Goal: Find specific page/section: Find specific page/section

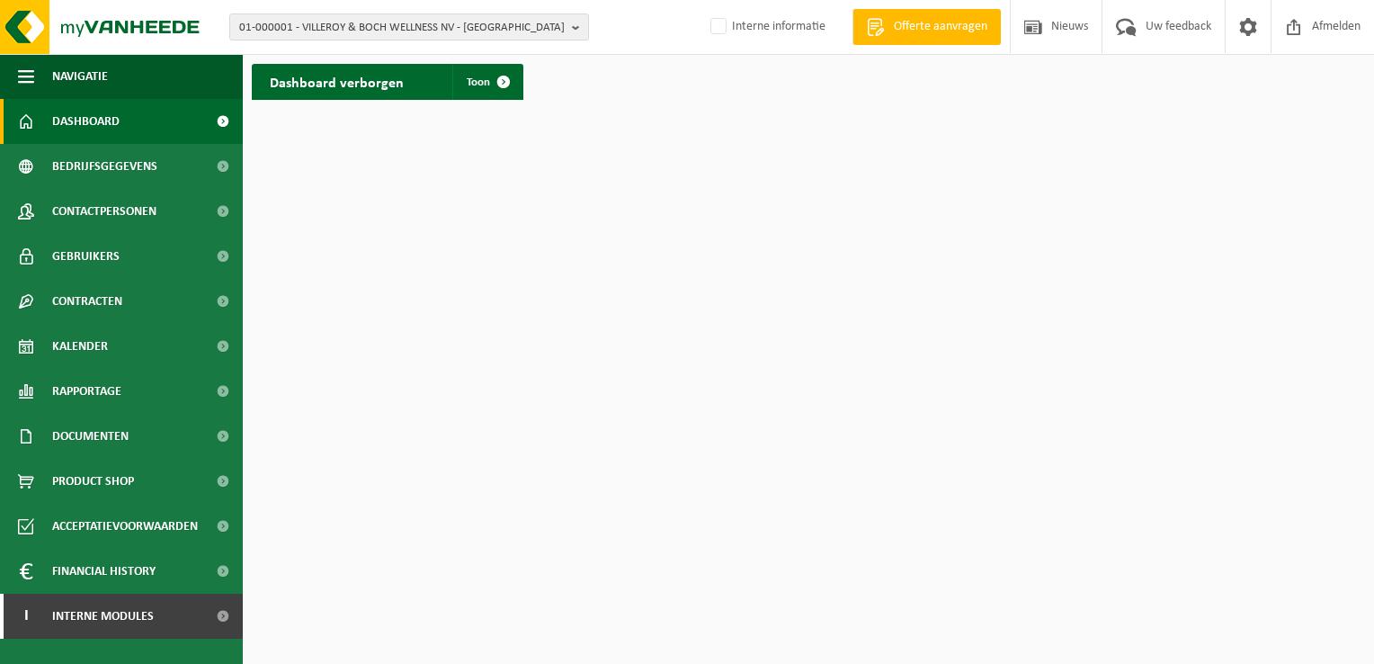
drag, startPoint x: 575, startPoint y: 28, endPoint x: 571, endPoint y: 40, distance: 12.5
click at [575, 28] on b "button" at bounding box center [580, 26] width 16 height 25
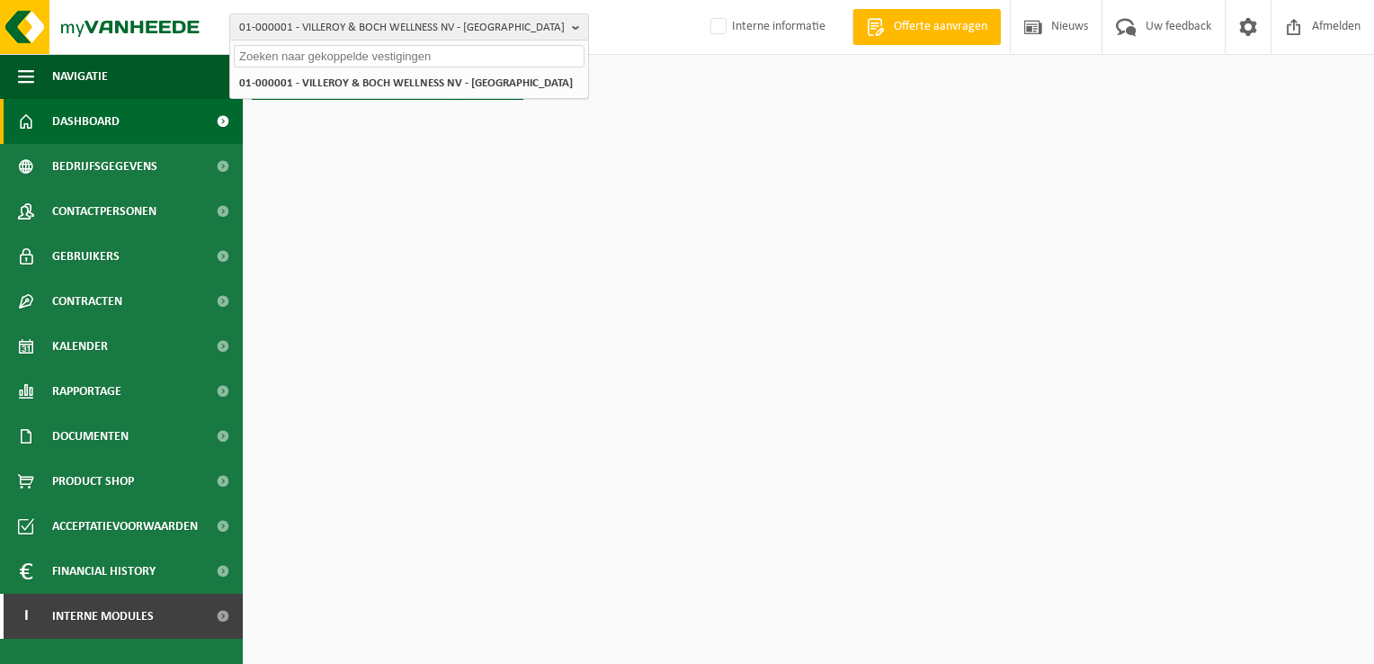
click at [536, 58] on input "text" at bounding box center [409, 56] width 351 height 22
paste input "01-065060"
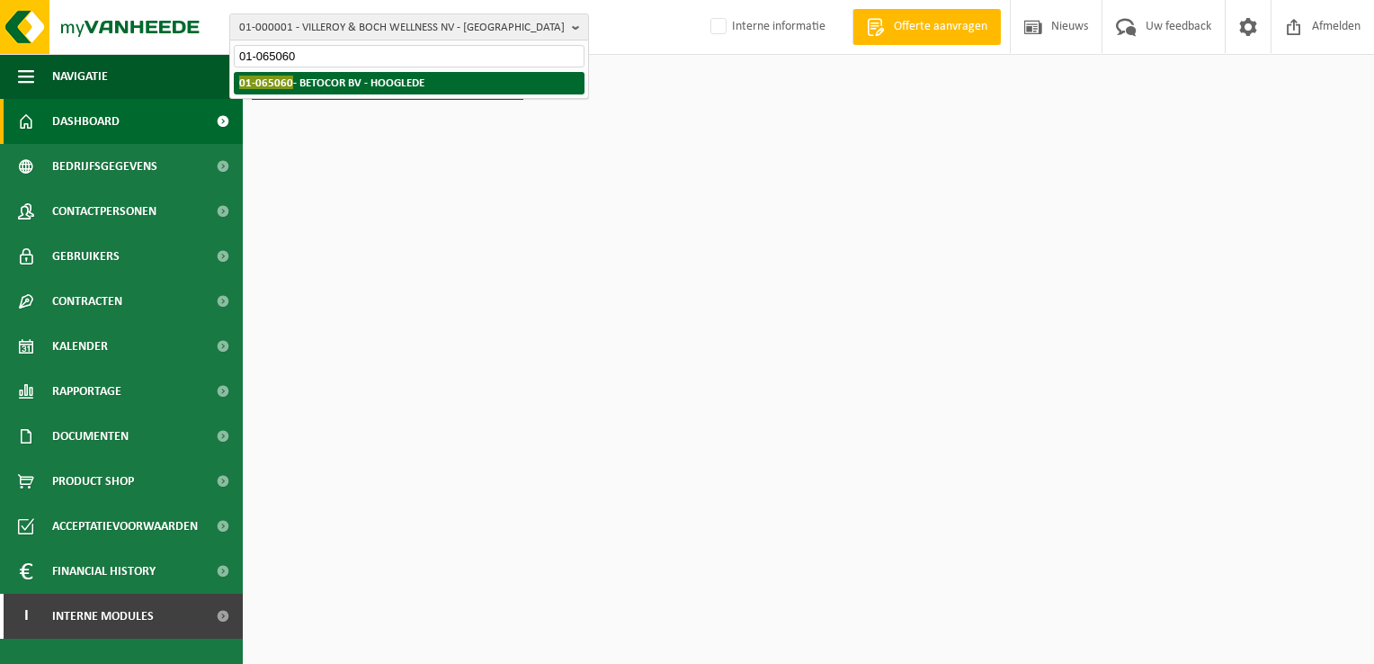
type input "01-065060"
click at [411, 83] on strong "01-065060 - BETOCOR BV - HOOGLEDE" at bounding box center [331, 82] width 185 height 13
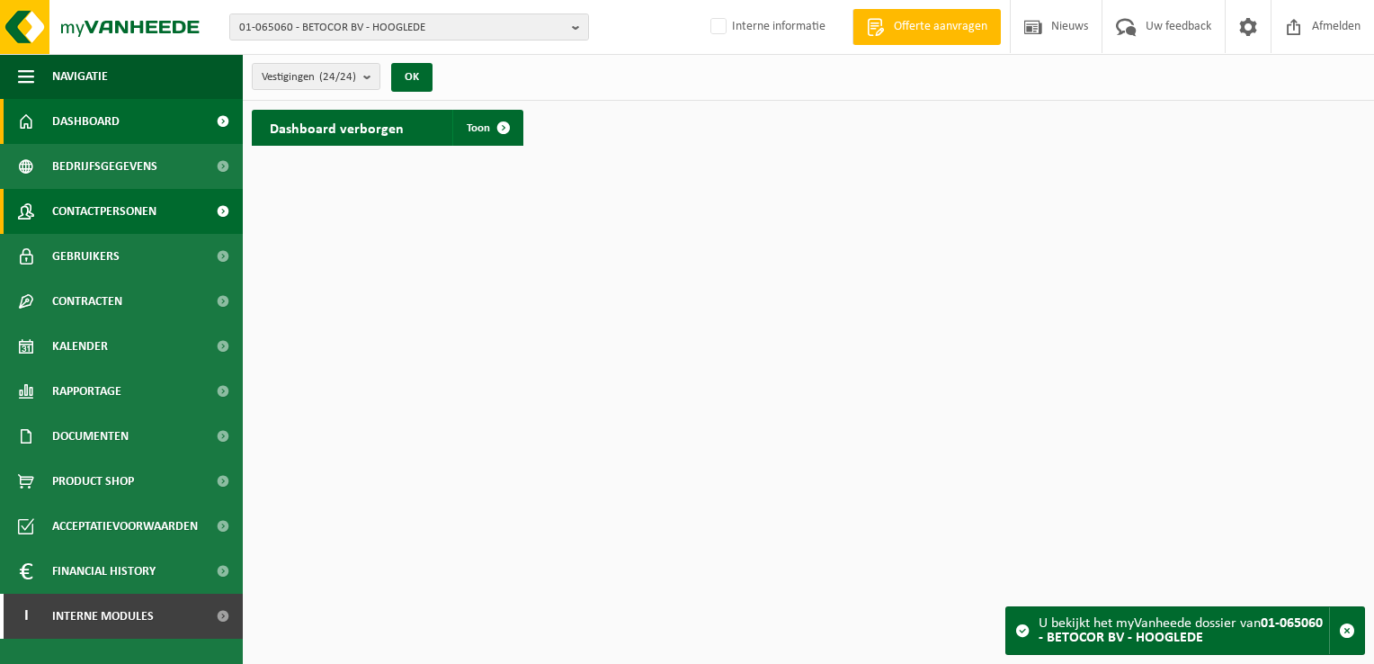
click at [117, 209] on span "Contactpersonen" at bounding box center [104, 211] width 104 height 45
click at [130, 214] on span "Contactpersonen" at bounding box center [104, 211] width 104 height 45
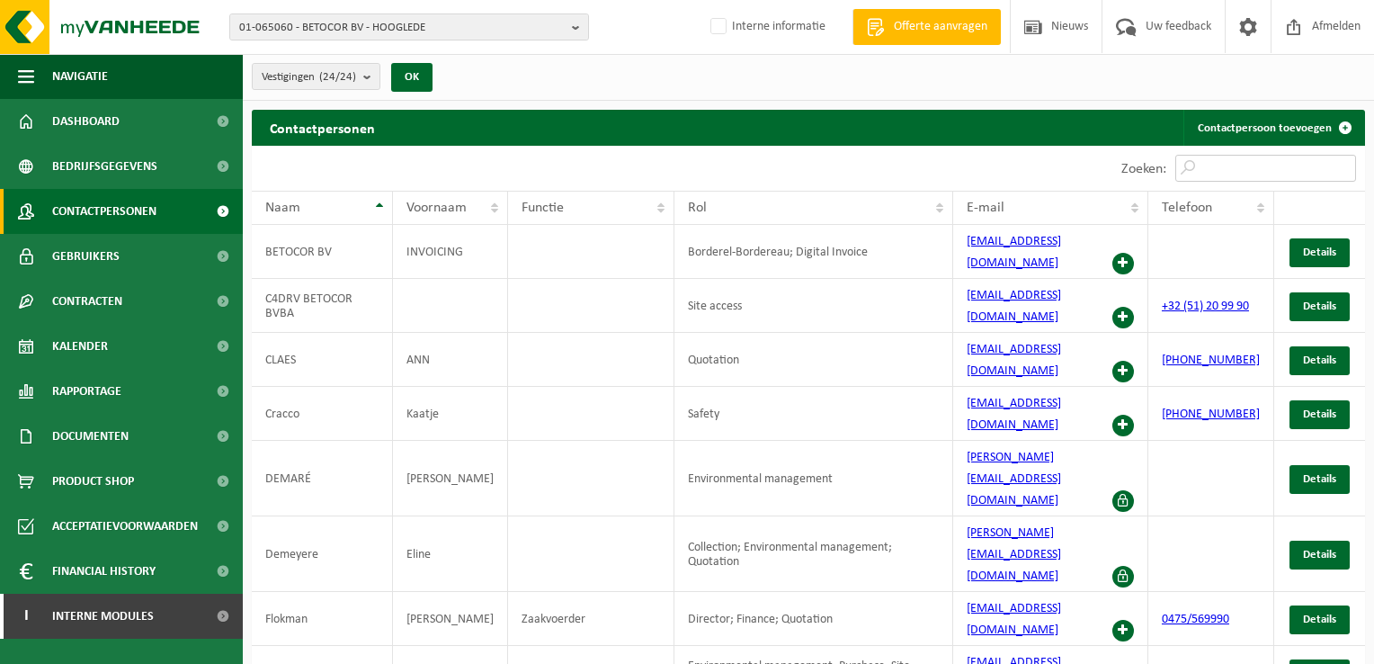
click at [1262, 164] on input "Zoeken:" at bounding box center [1265, 168] width 181 height 27
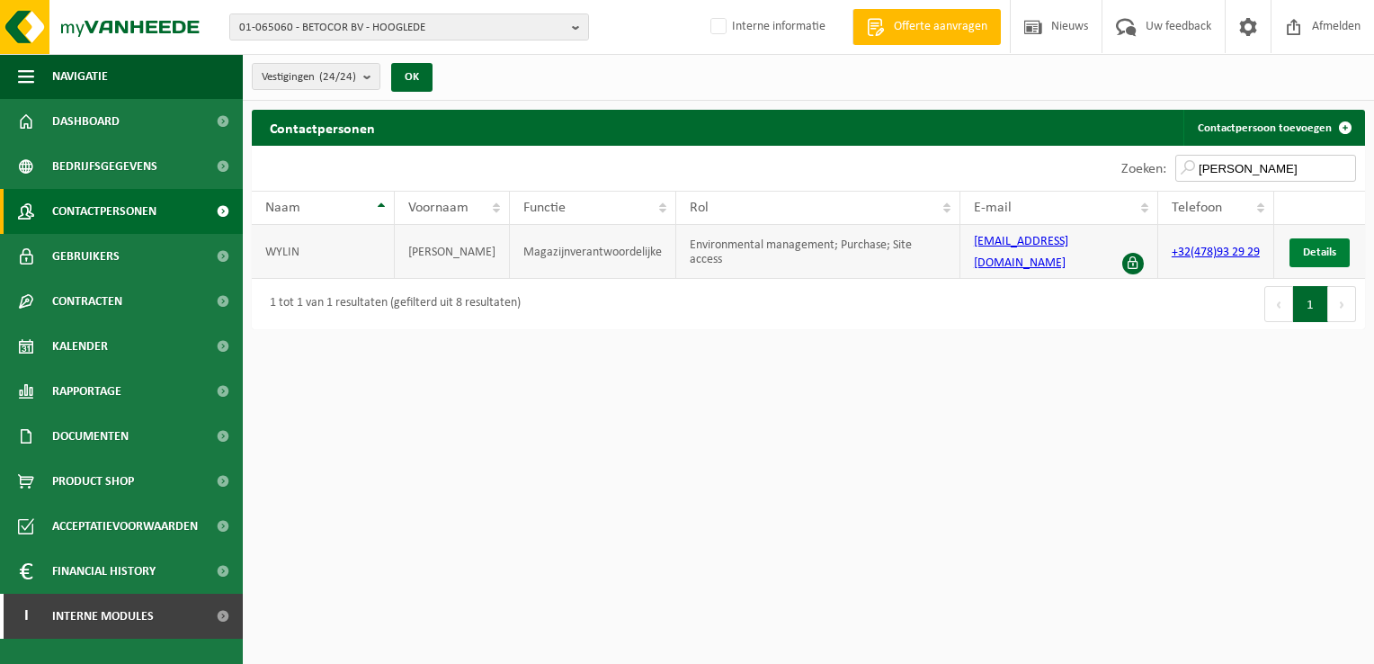
type input "[PERSON_NAME]"
click at [1315, 246] on span "Details" at bounding box center [1319, 252] width 33 height 12
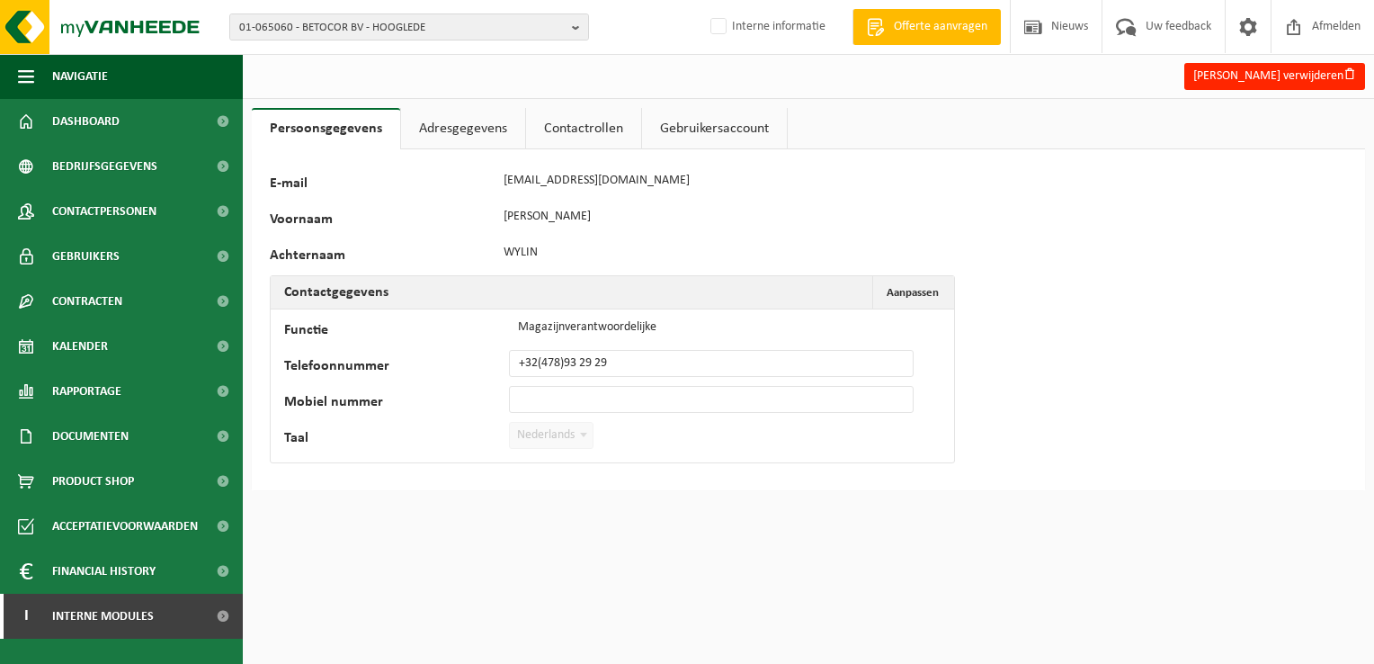
click at [421, 130] on link "Adresgegevens" at bounding box center [463, 128] width 124 height 41
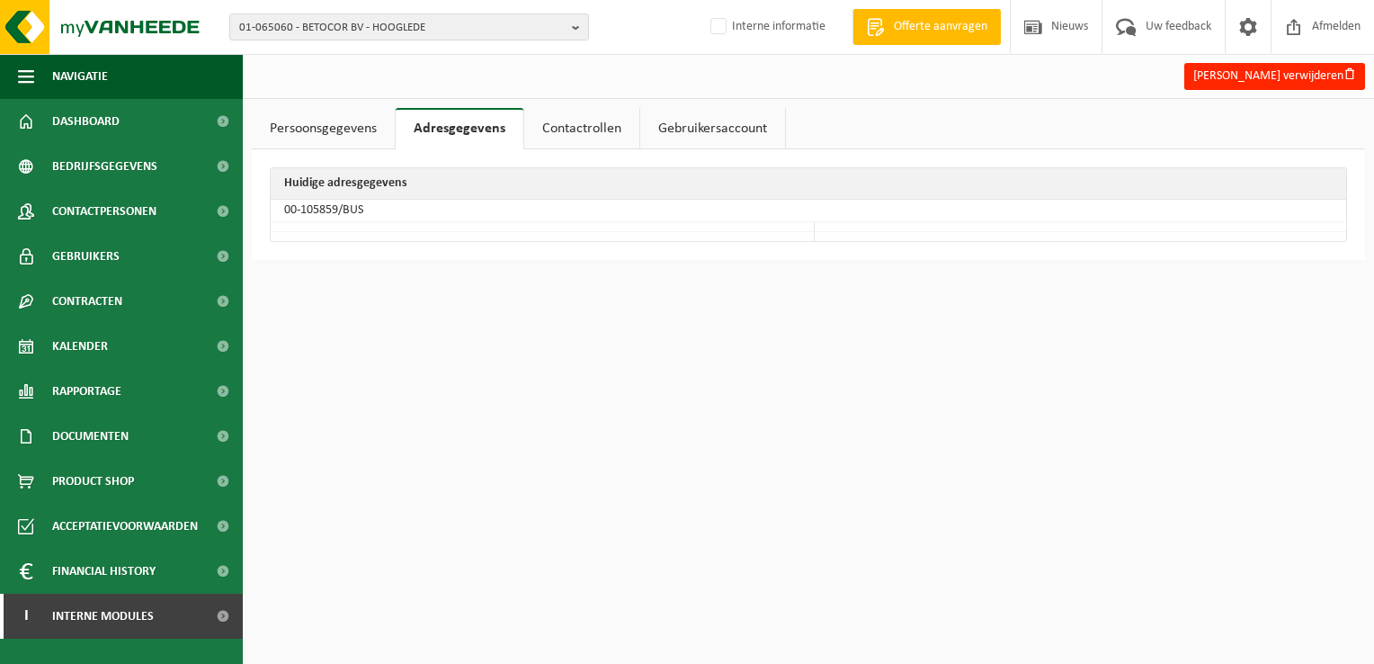
click at [557, 126] on link "Contactrollen" at bounding box center [581, 128] width 115 height 41
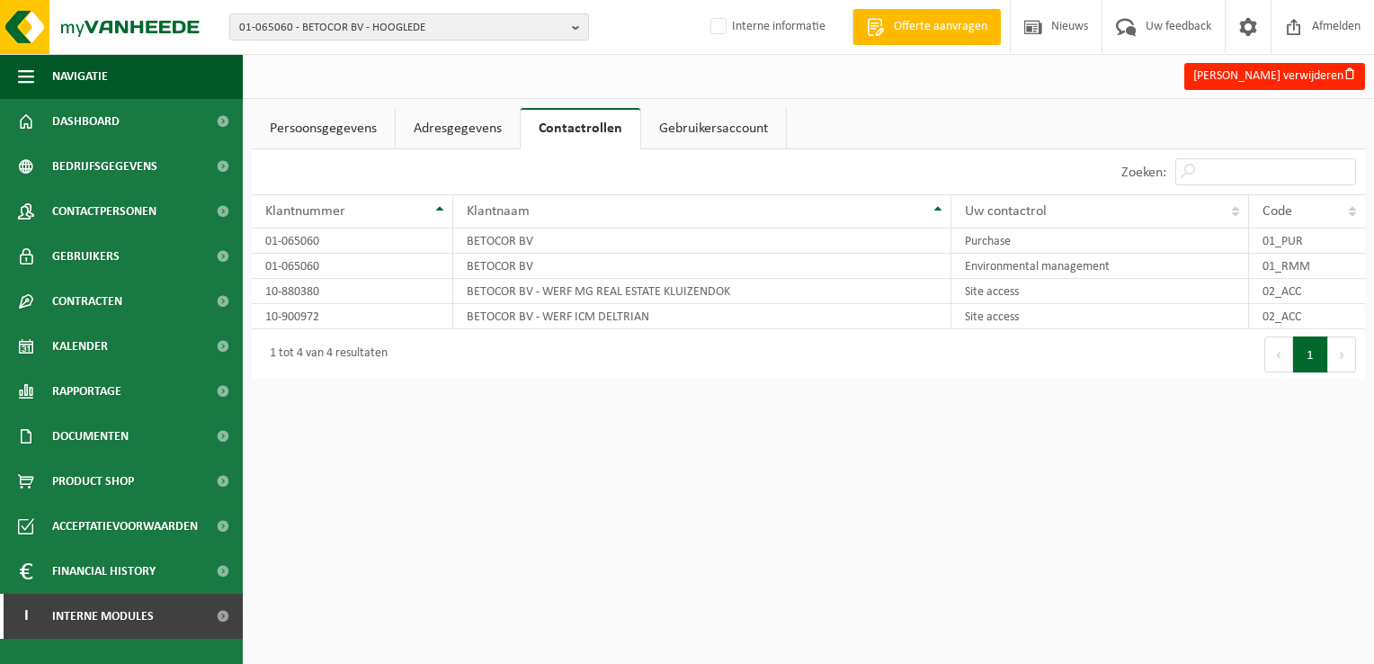
click at [749, 134] on link "Gebruikersaccount" at bounding box center [713, 128] width 145 height 41
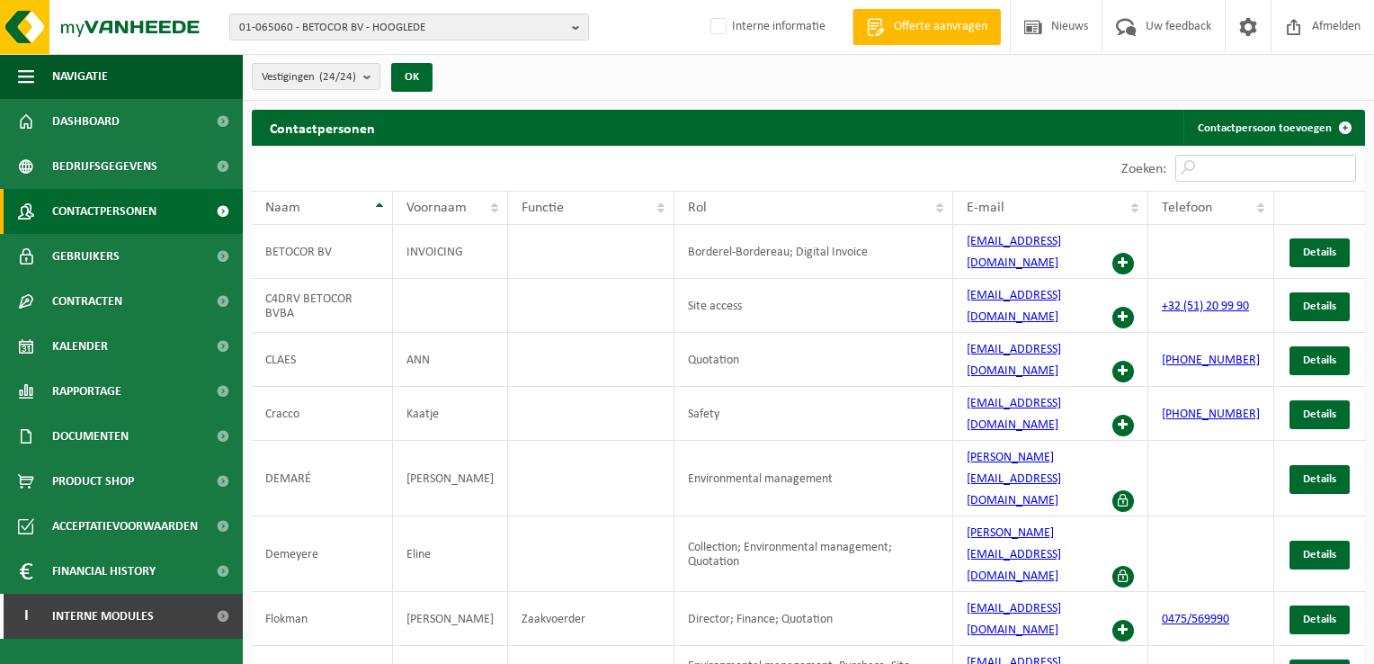
click at [1298, 164] on input "Zoeken:" at bounding box center [1265, 168] width 181 height 27
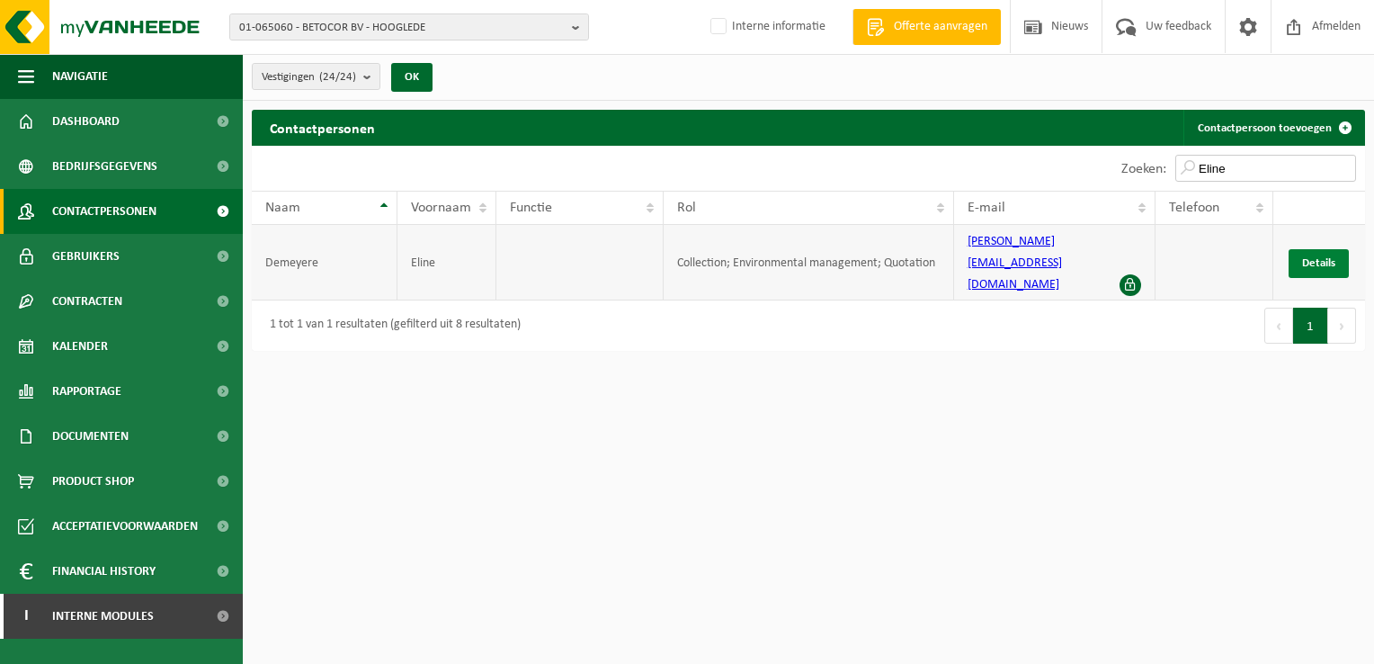
type input "Eline"
click at [1318, 257] on span "Details" at bounding box center [1318, 263] width 33 height 12
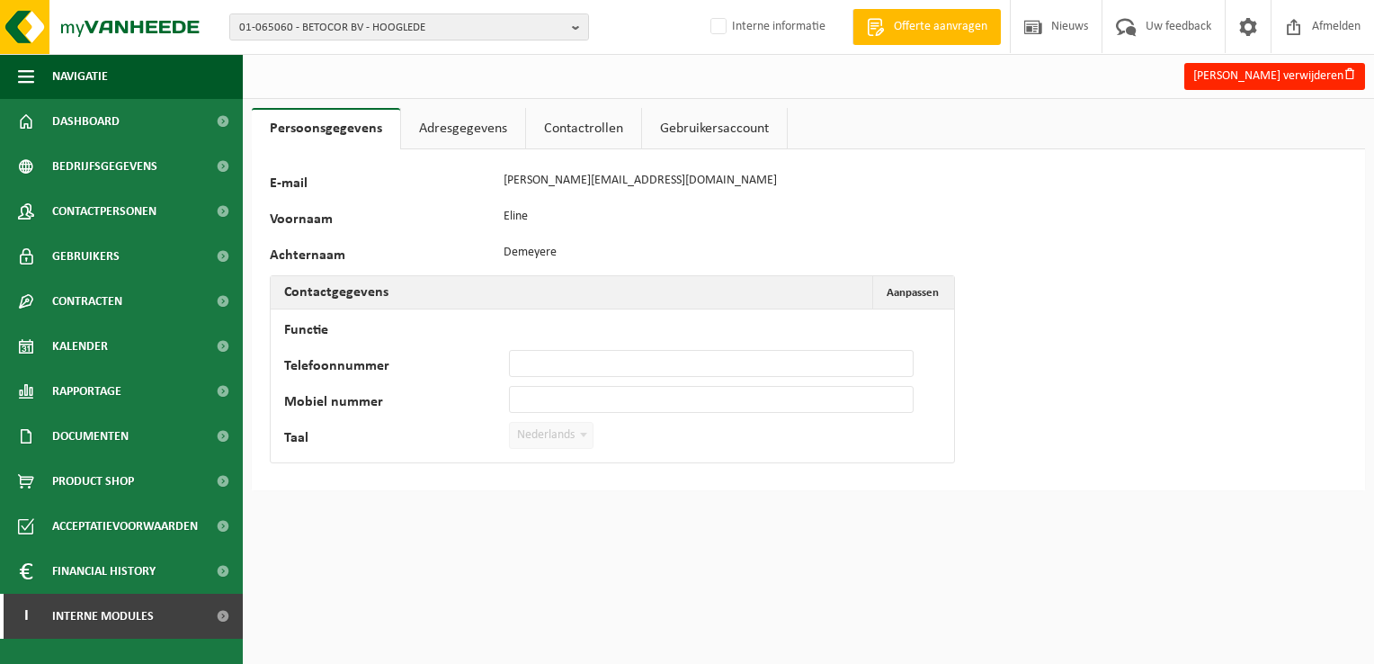
click at [593, 141] on link "Contactrollen" at bounding box center [583, 128] width 115 height 41
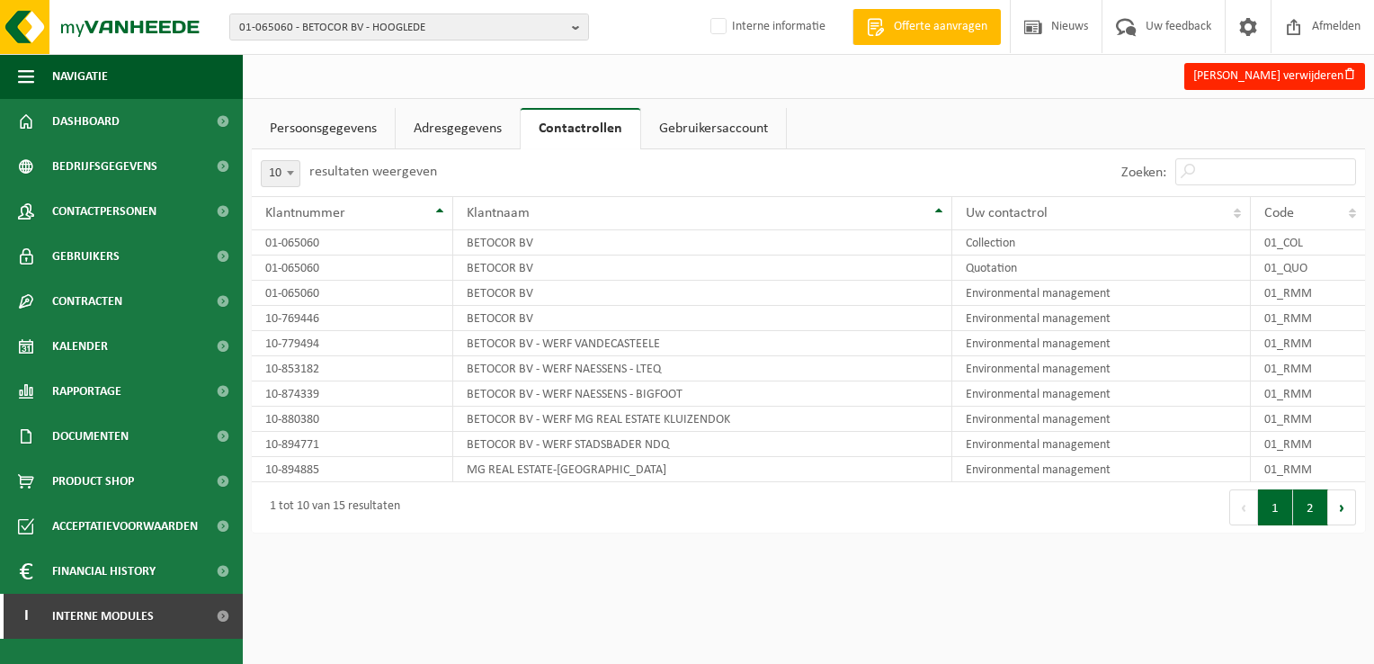
click at [1306, 506] on button "2" at bounding box center [1310, 507] width 35 height 36
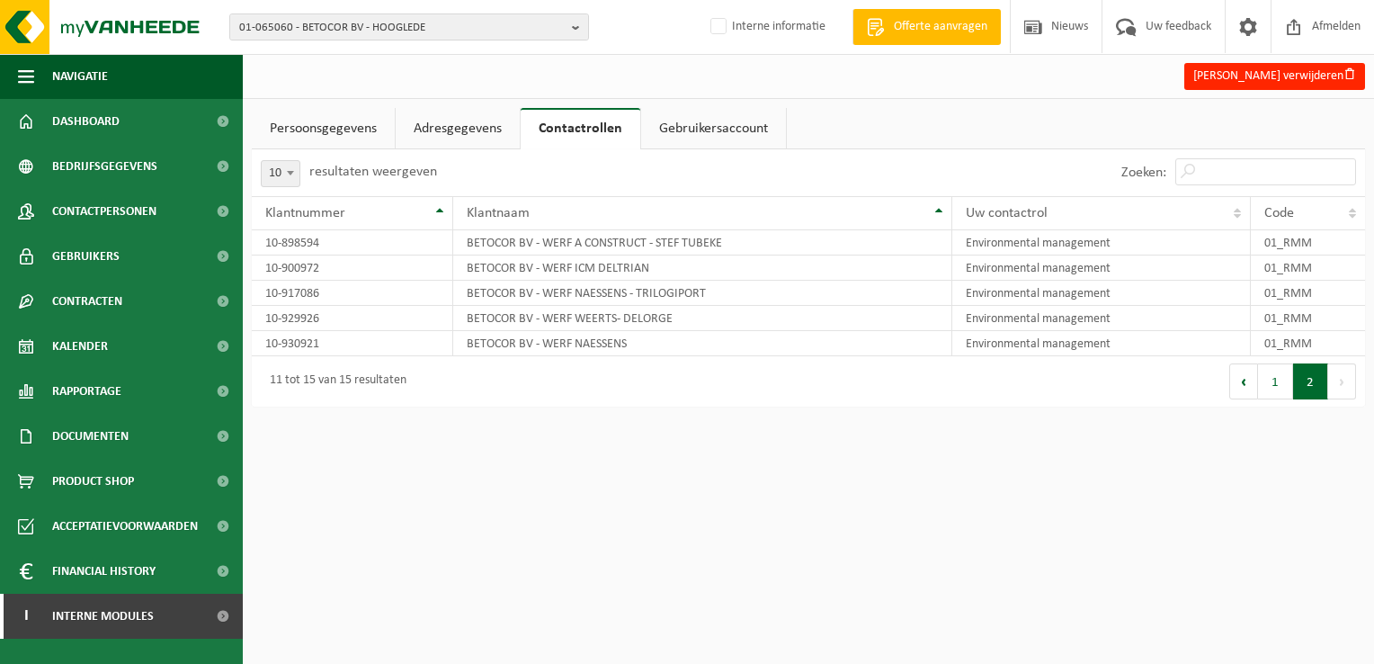
click at [721, 135] on link "Gebruikersaccount" at bounding box center [713, 128] width 145 height 41
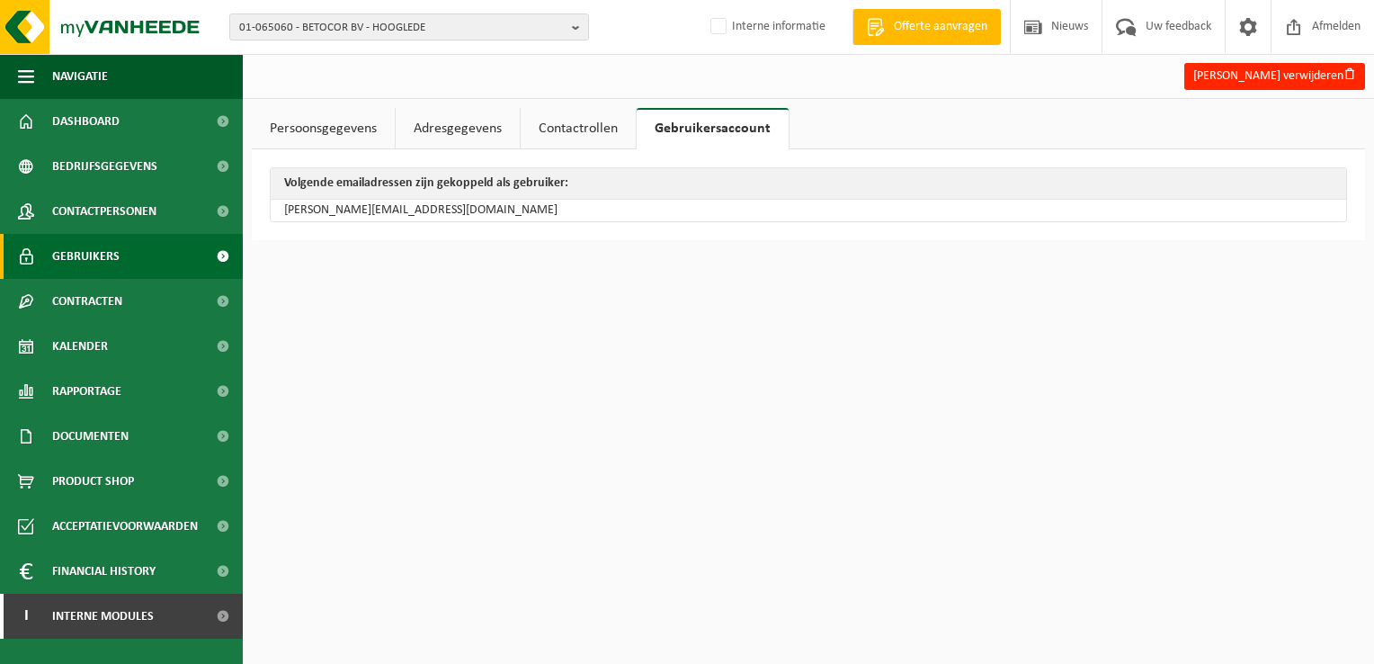
click at [94, 259] on span "Gebruikers" at bounding box center [85, 256] width 67 height 45
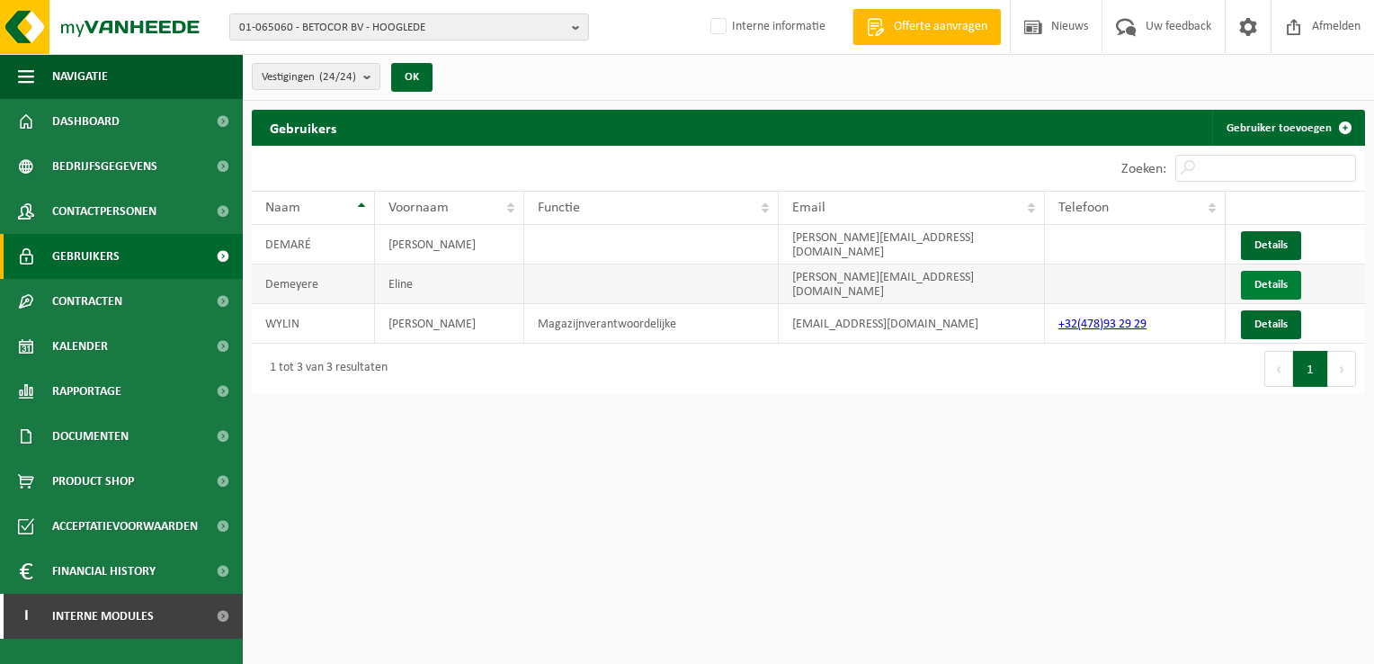
click at [1267, 290] on link "Details" at bounding box center [1271, 285] width 60 height 29
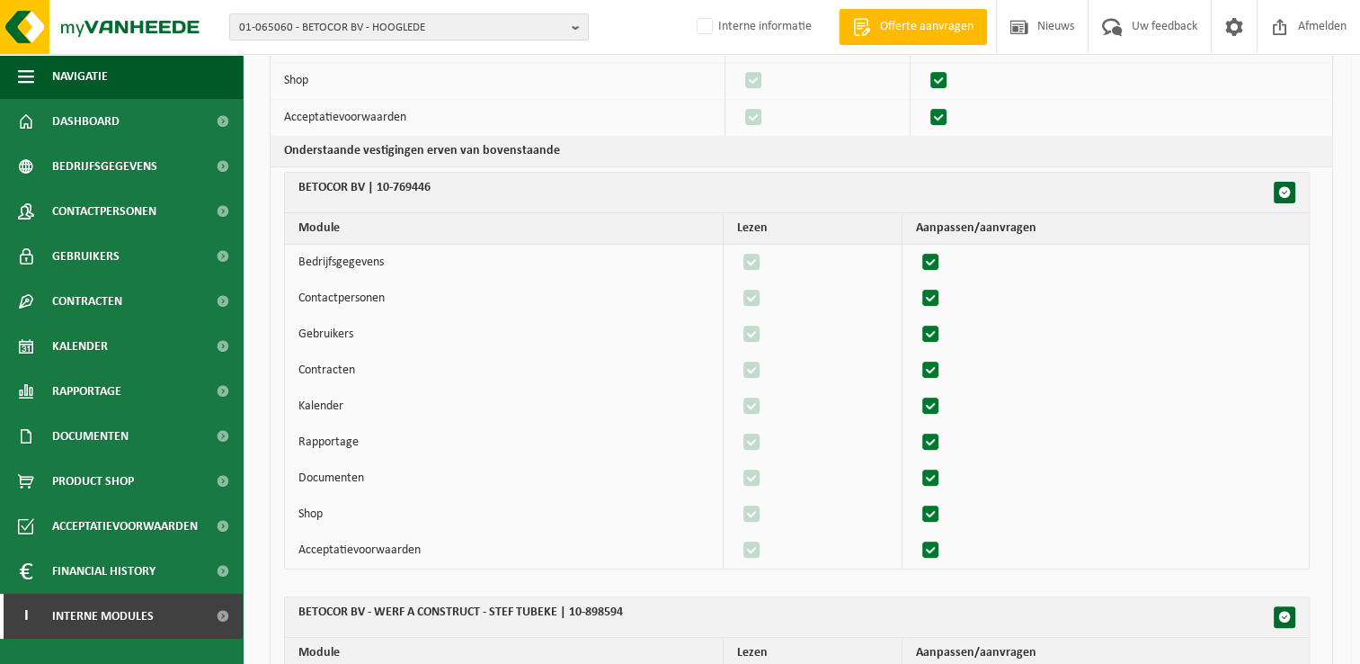
scroll to position [270, 0]
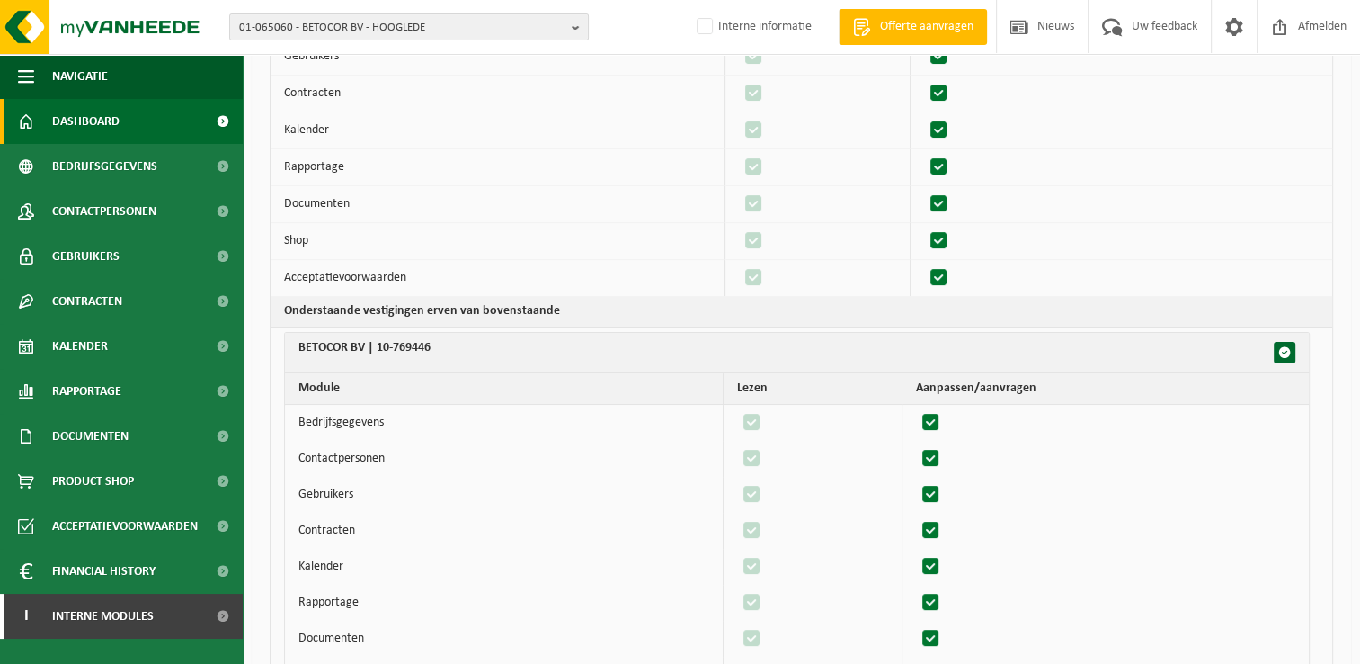
click at [111, 124] on span "Dashboard" at bounding box center [85, 121] width 67 height 45
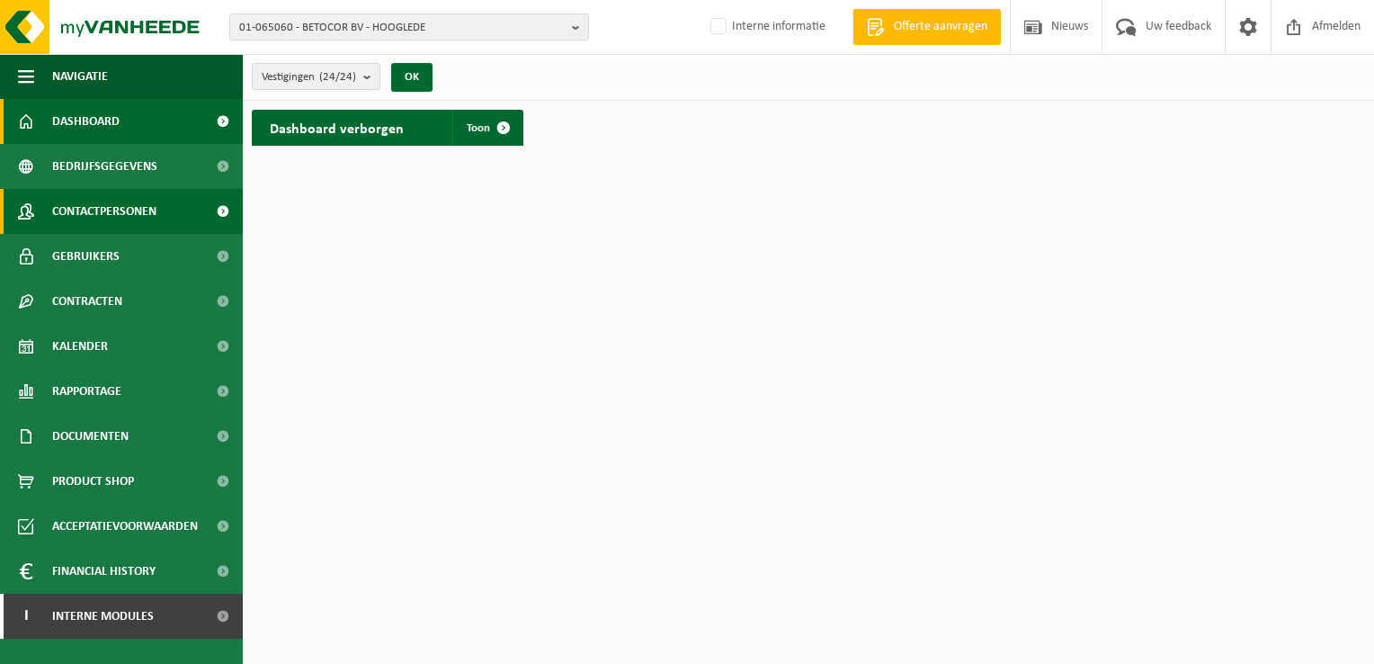
click at [98, 212] on span "Contactpersonen" at bounding box center [104, 211] width 104 height 45
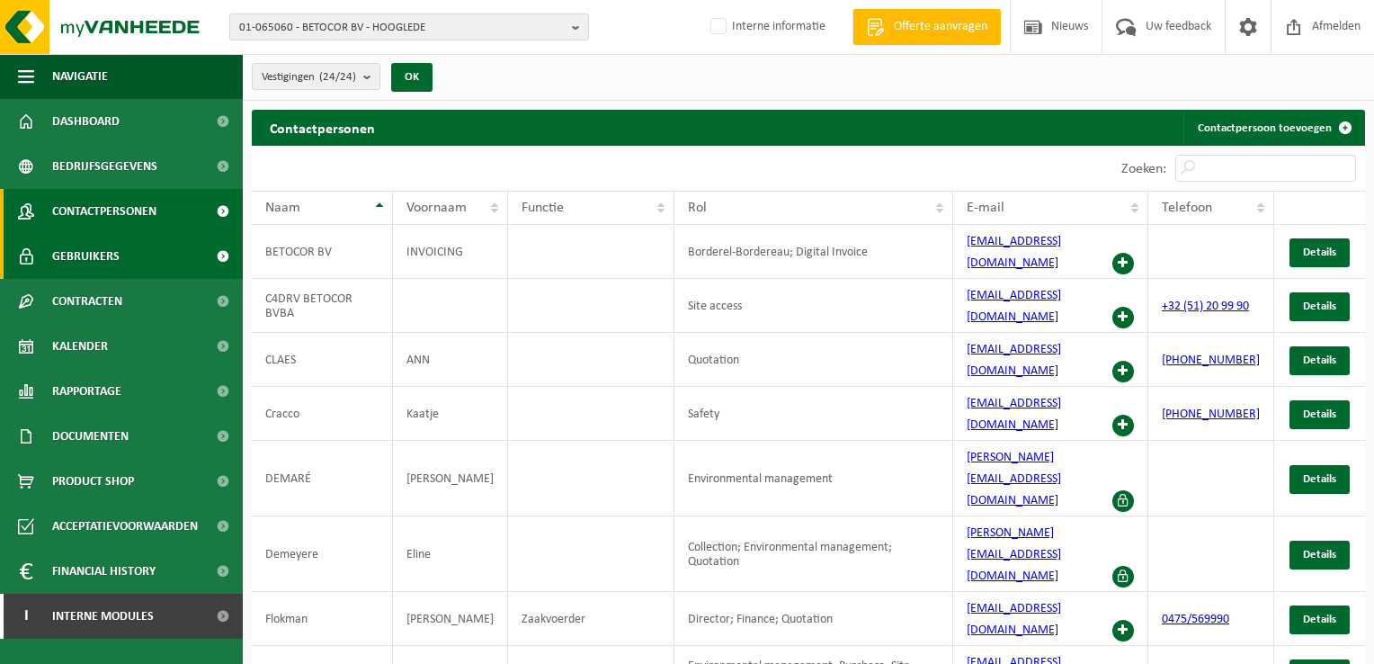
click at [85, 267] on span "Gebruikers" at bounding box center [85, 256] width 67 height 45
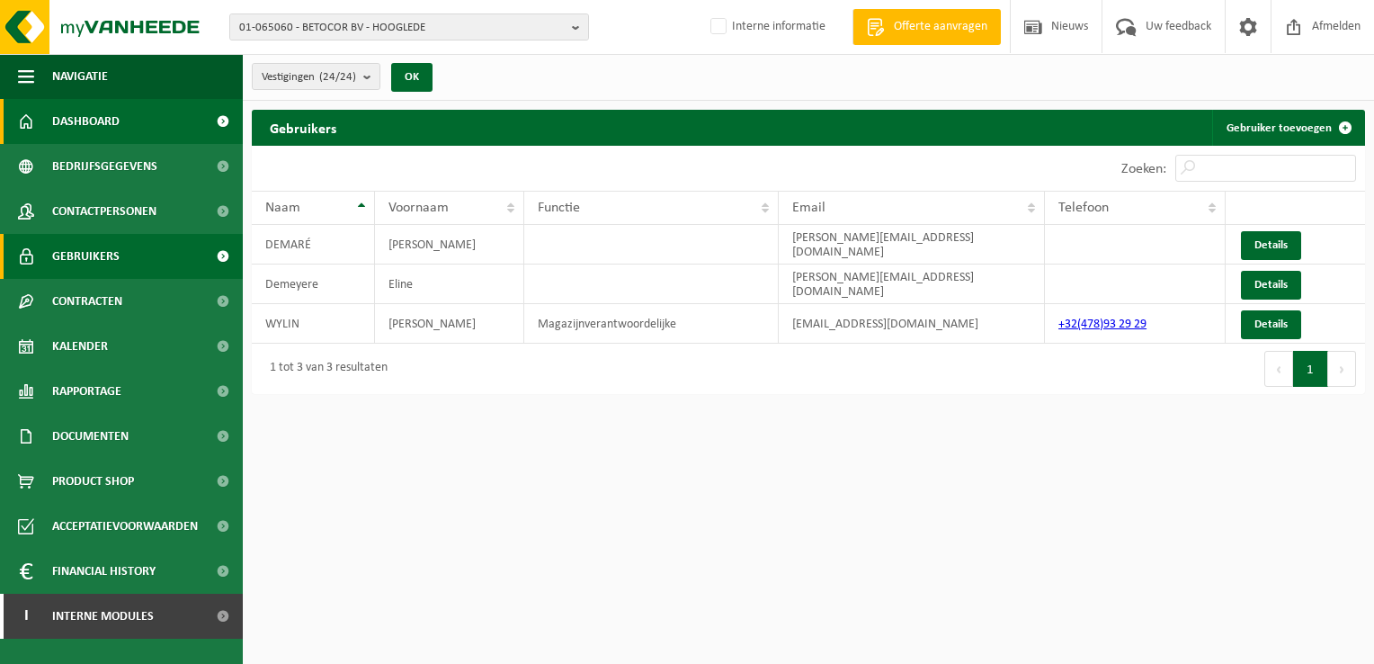
click at [83, 117] on span "Dashboard" at bounding box center [85, 121] width 67 height 45
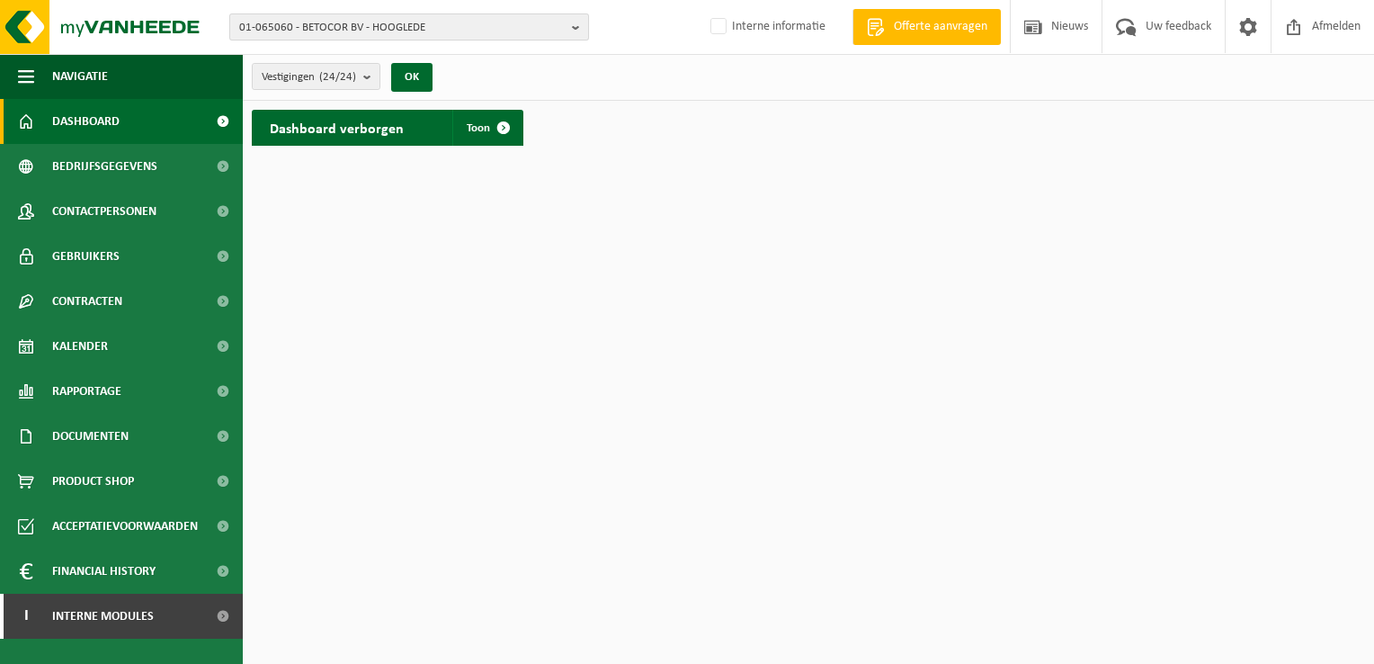
click at [561, 22] on span "01-065060 - BETOCOR BV - HOOGLEDE" at bounding box center [401, 27] width 325 height 27
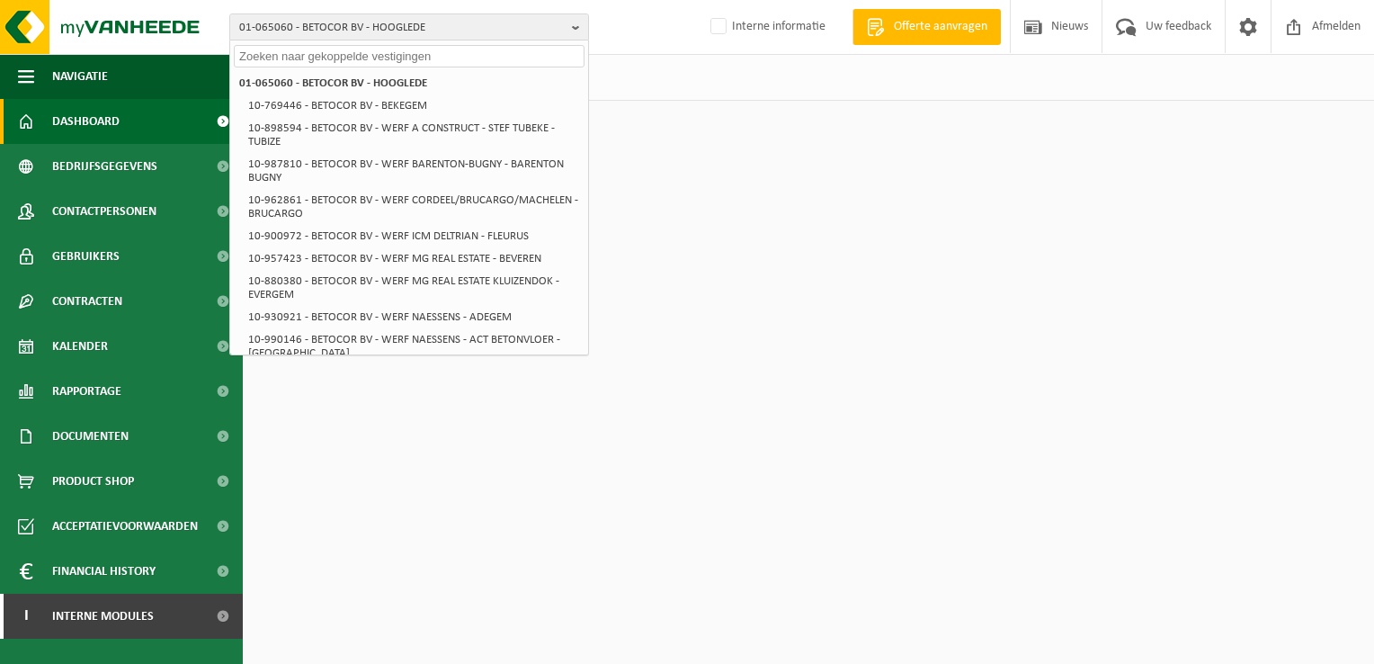
click at [447, 59] on input "text" at bounding box center [409, 56] width 351 height 22
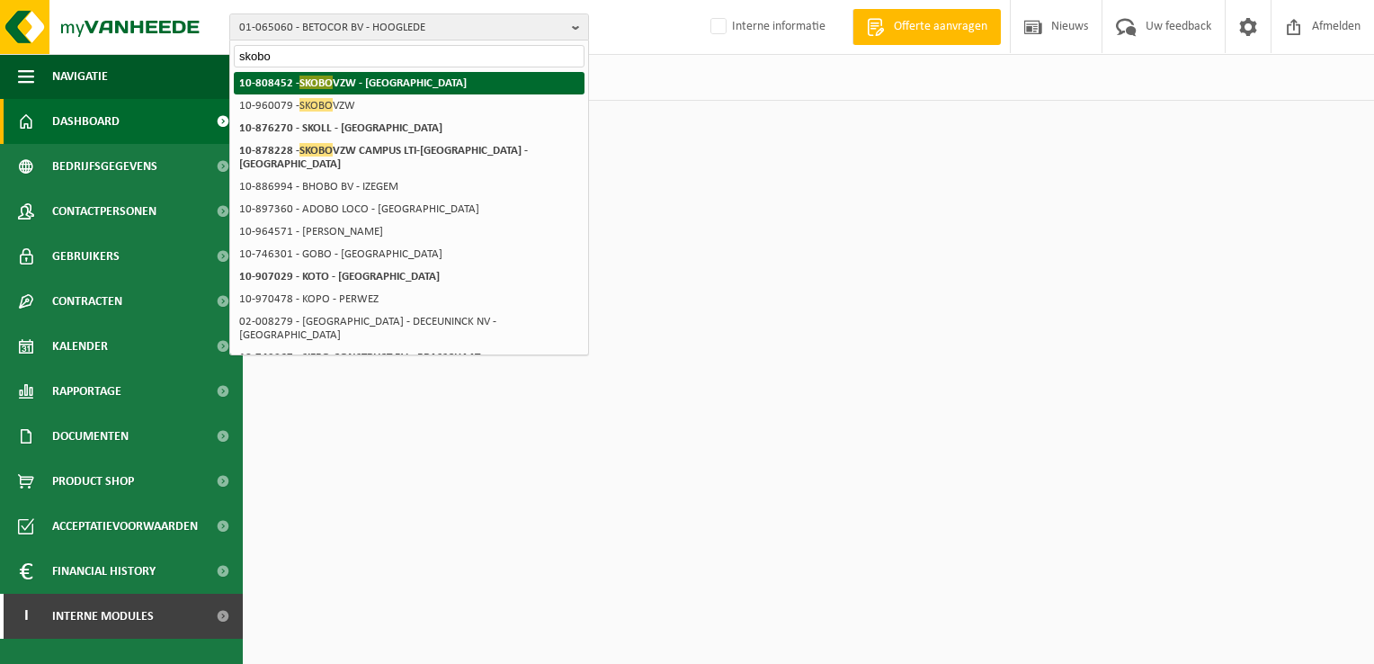
type input "skobo"
click at [403, 89] on li "10-808452 - SKOBO VZW - BRUGGE" at bounding box center [409, 83] width 351 height 22
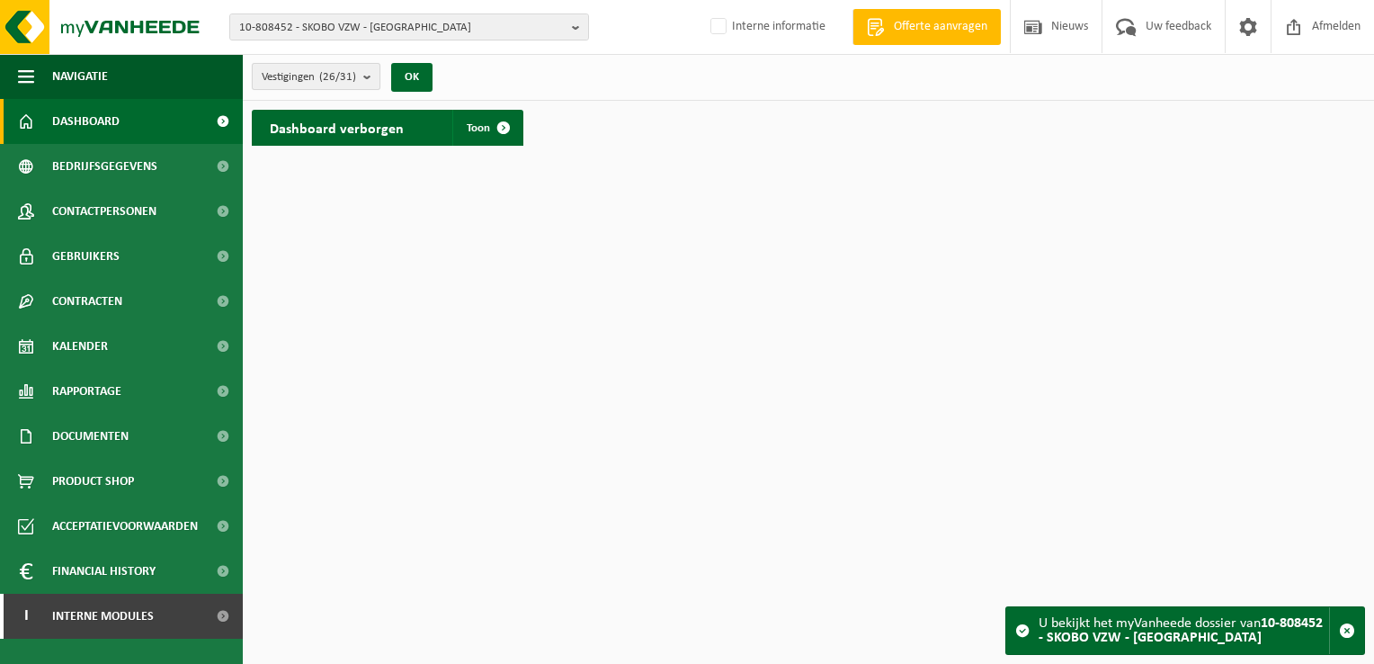
click at [371, 80] on b "submit" at bounding box center [371, 76] width 16 height 25
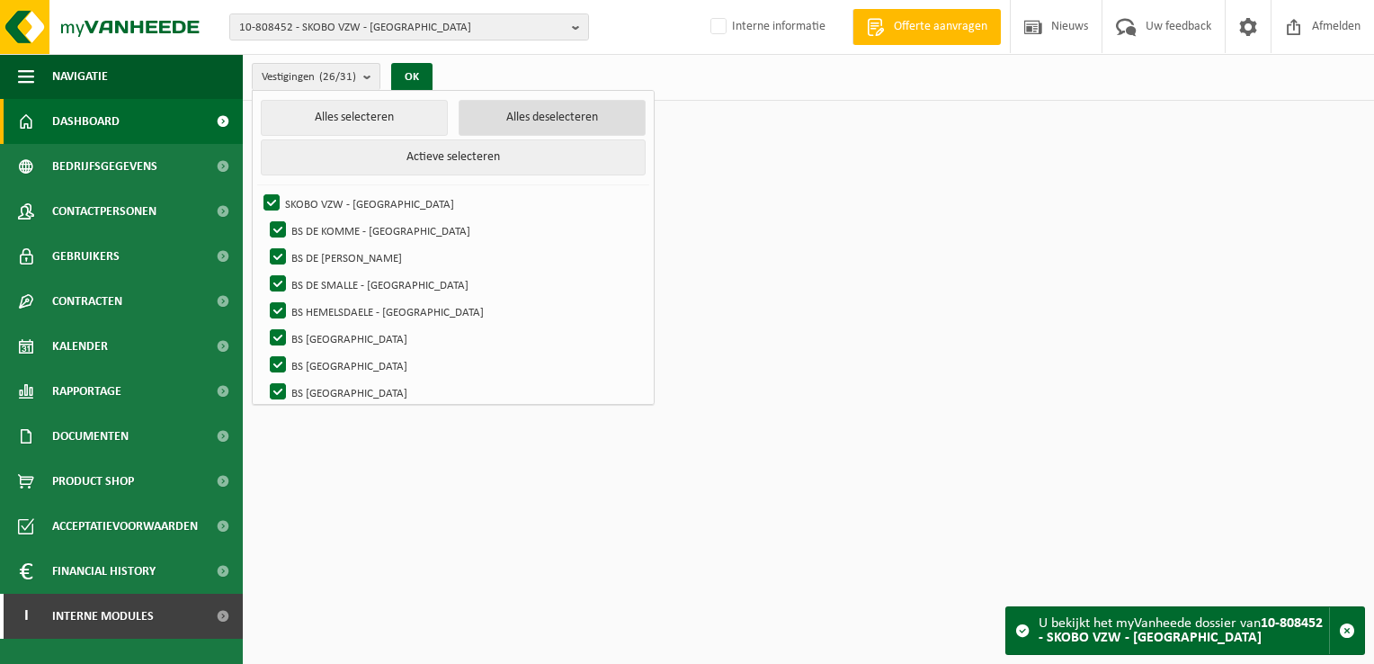
click at [512, 126] on button "Alles deselecteren" at bounding box center [552, 118] width 187 height 36
checkbox input "false"
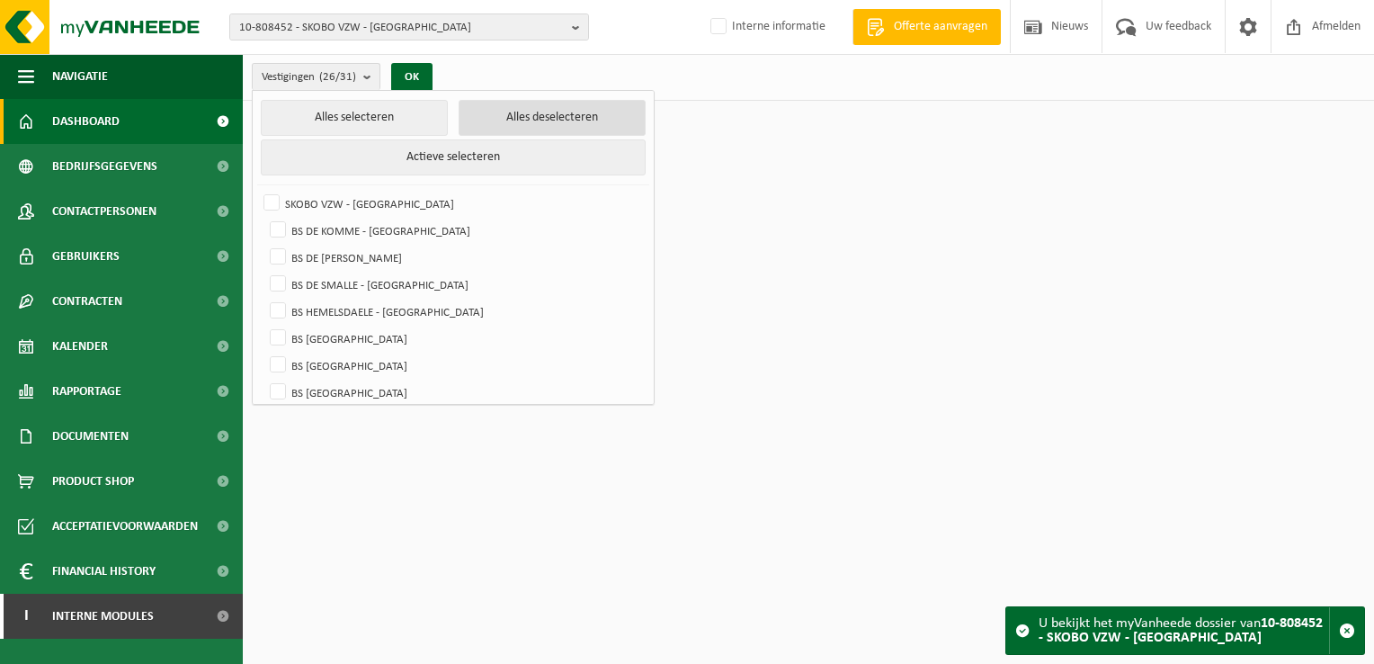
checkbox input "false"
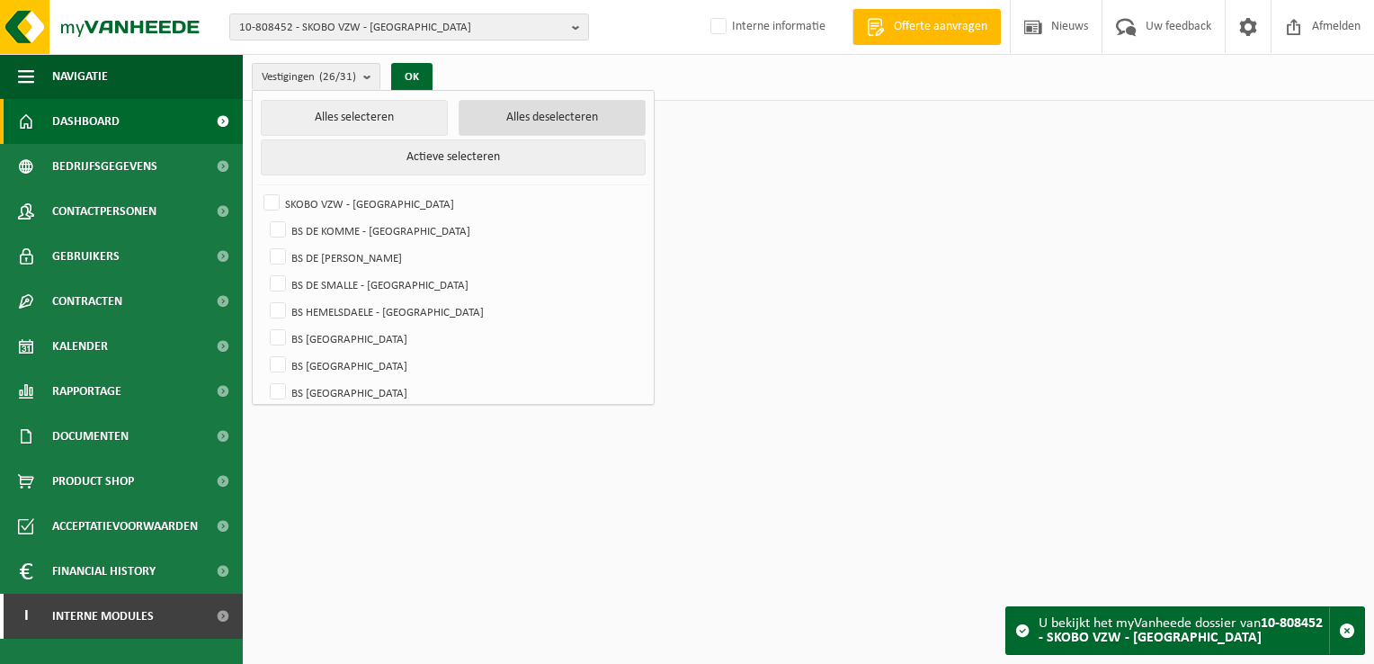
checkbox input "false"
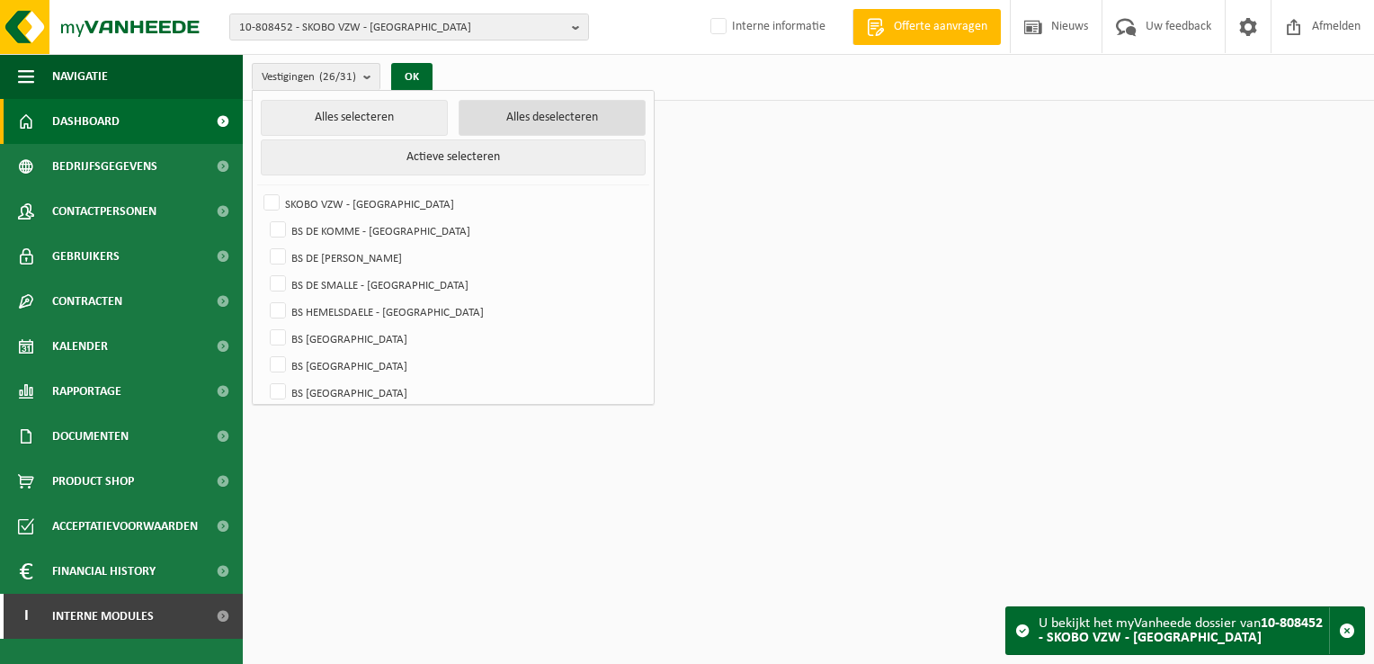
checkbox input "false"
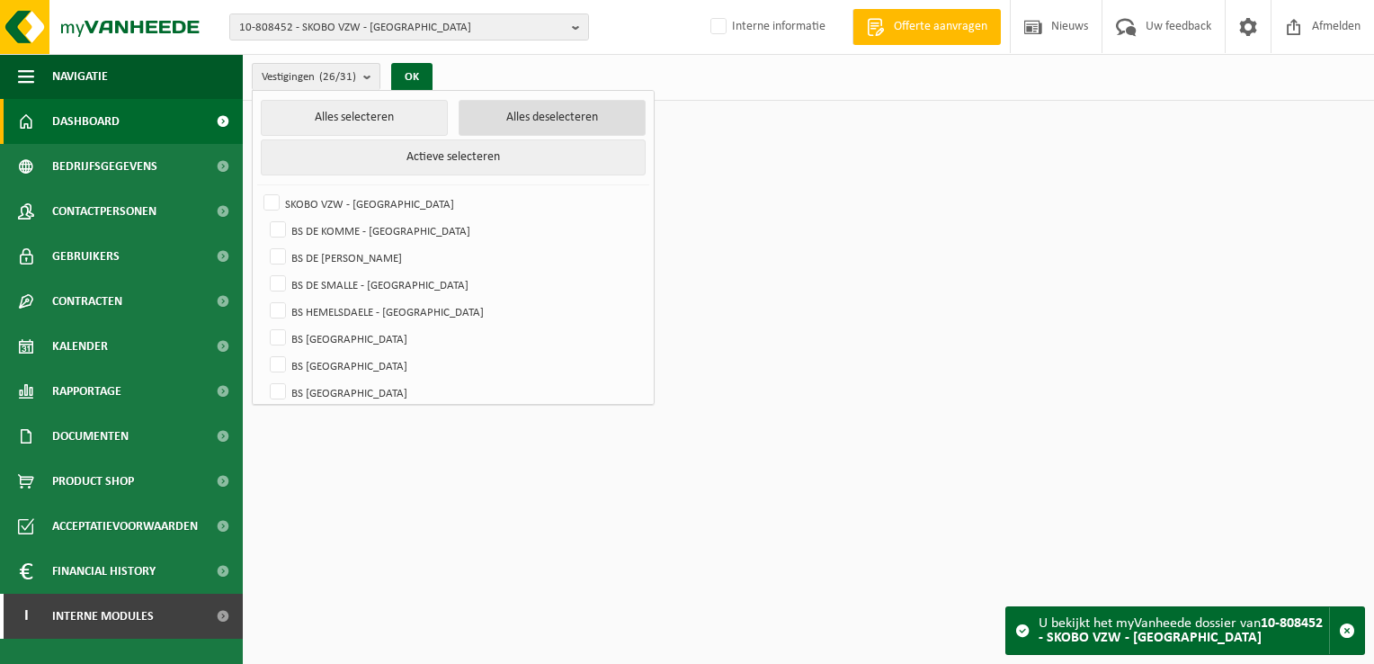
checkbox input "false"
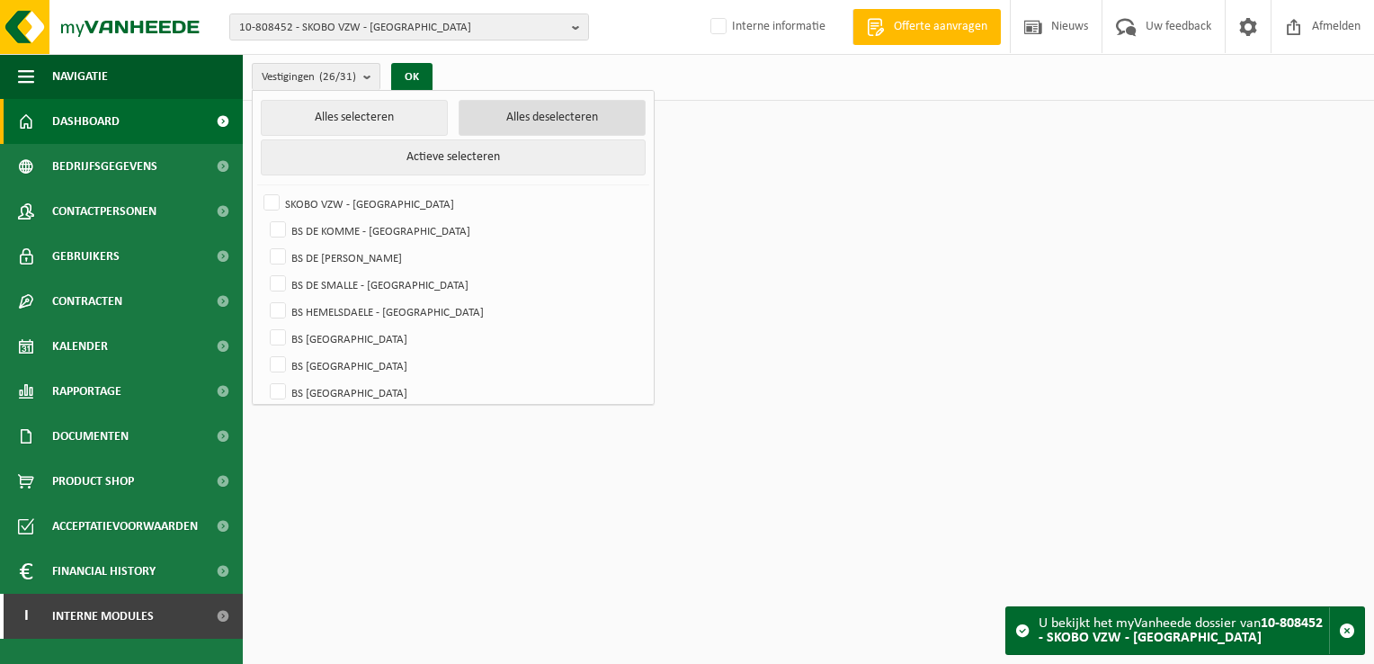
checkbox input "false"
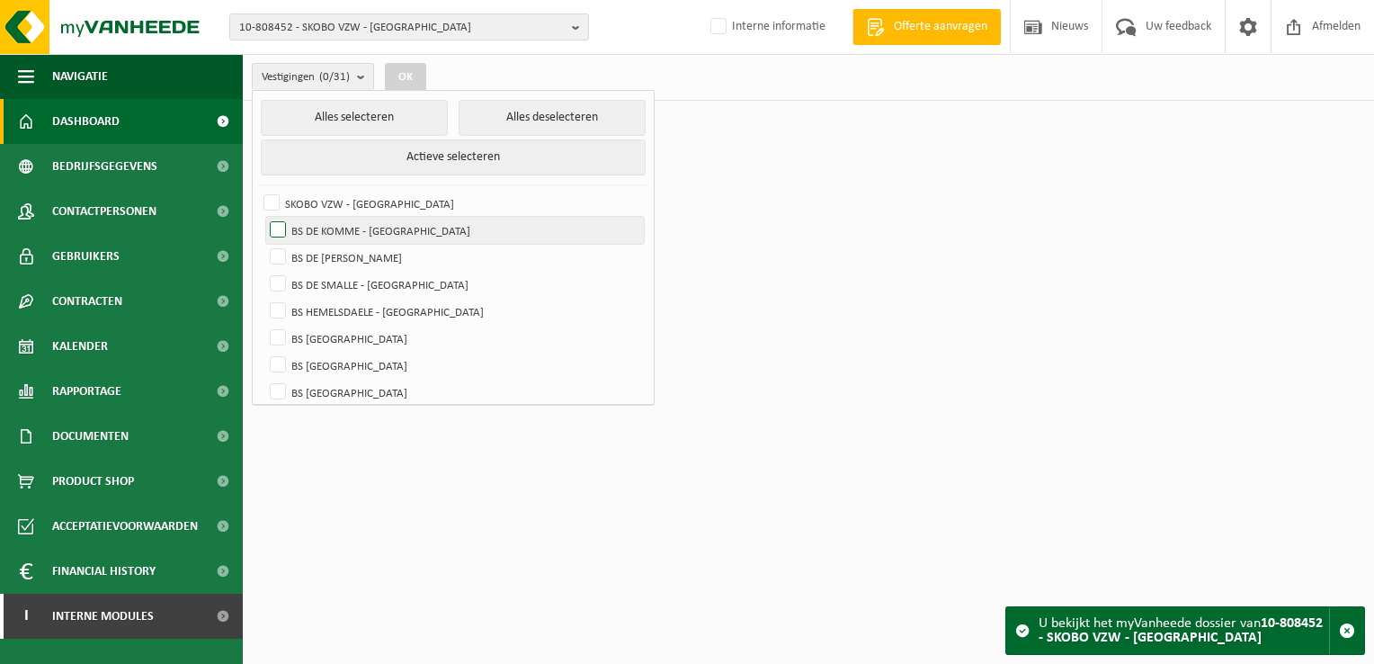
click at [279, 224] on label "BS DE KOMME - BRUGGE" at bounding box center [455, 230] width 378 height 27
click at [263, 217] on input "BS DE KOMME - BRUGGE" at bounding box center [263, 216] width 1 height 1
checkbox input "true"
click at [413, 77] on button "OK" at bounding box center [405, 77] width 41 height 29
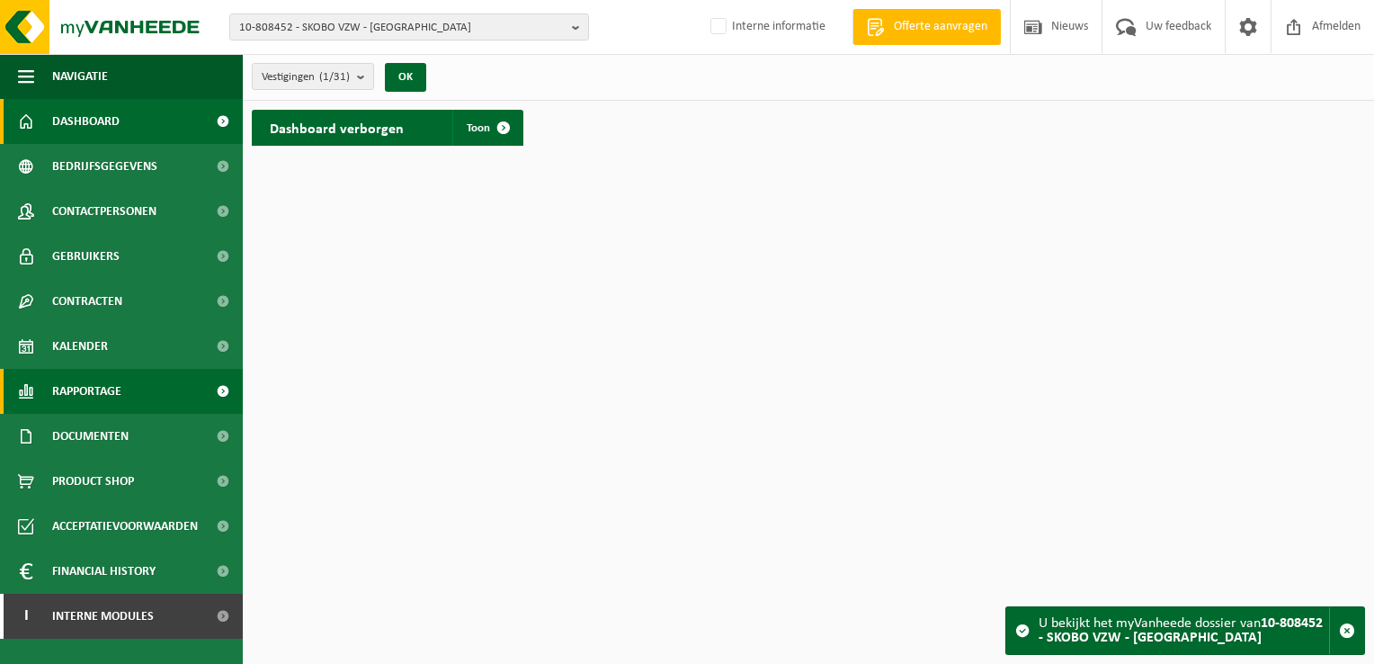
click at [112, 388] on span "Rapportage" at bounding box center [86, 391] width 69 height 45
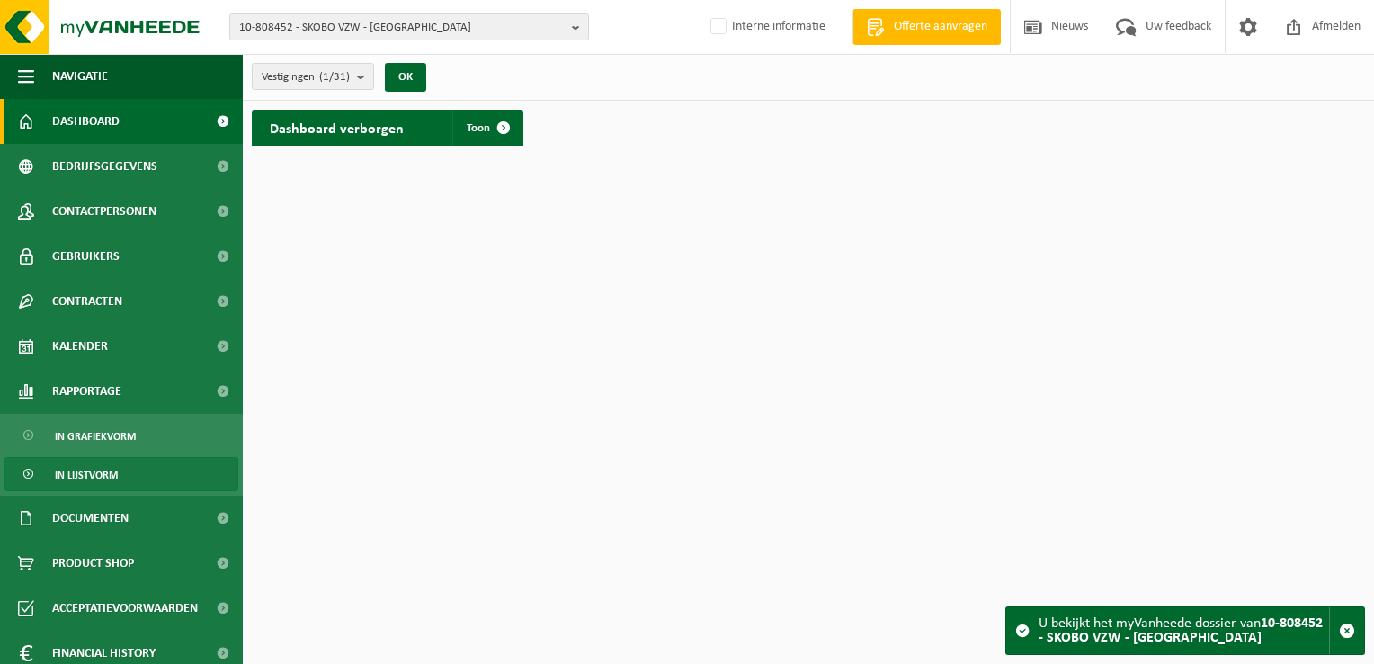
click at [94, 468] on span "In lijstvorm" at bounding box center [86, 475] width 63 height 34
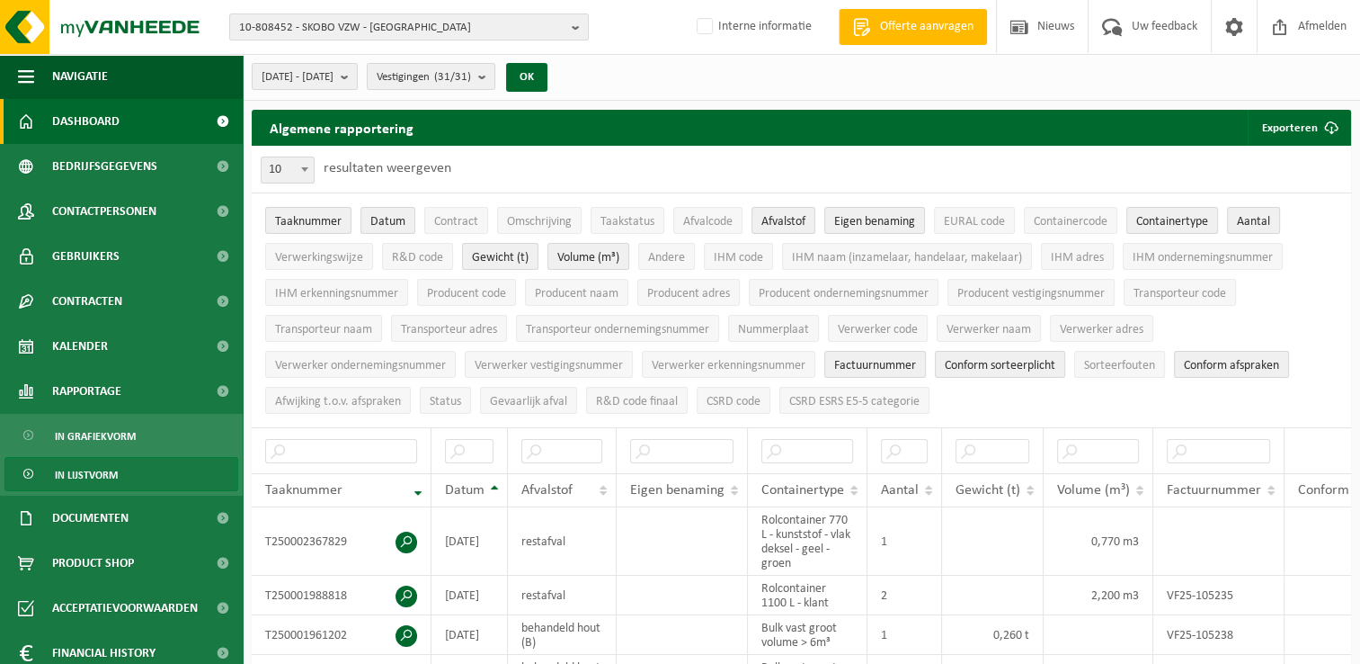
click at [101, 131] on span "Dashboard" at bounding box center [85, 121] width 67 height 45
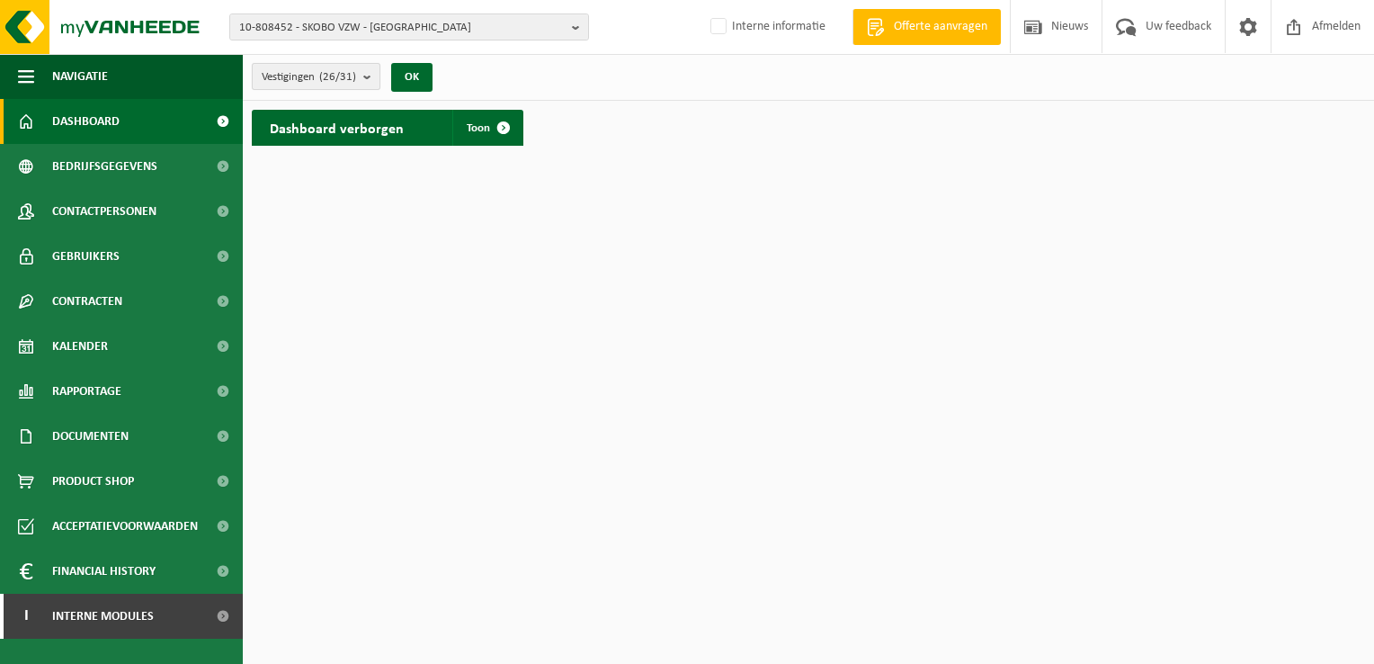
click at [367, 77] on b "submit" at bounding box center [371, 76] width 16 height 25
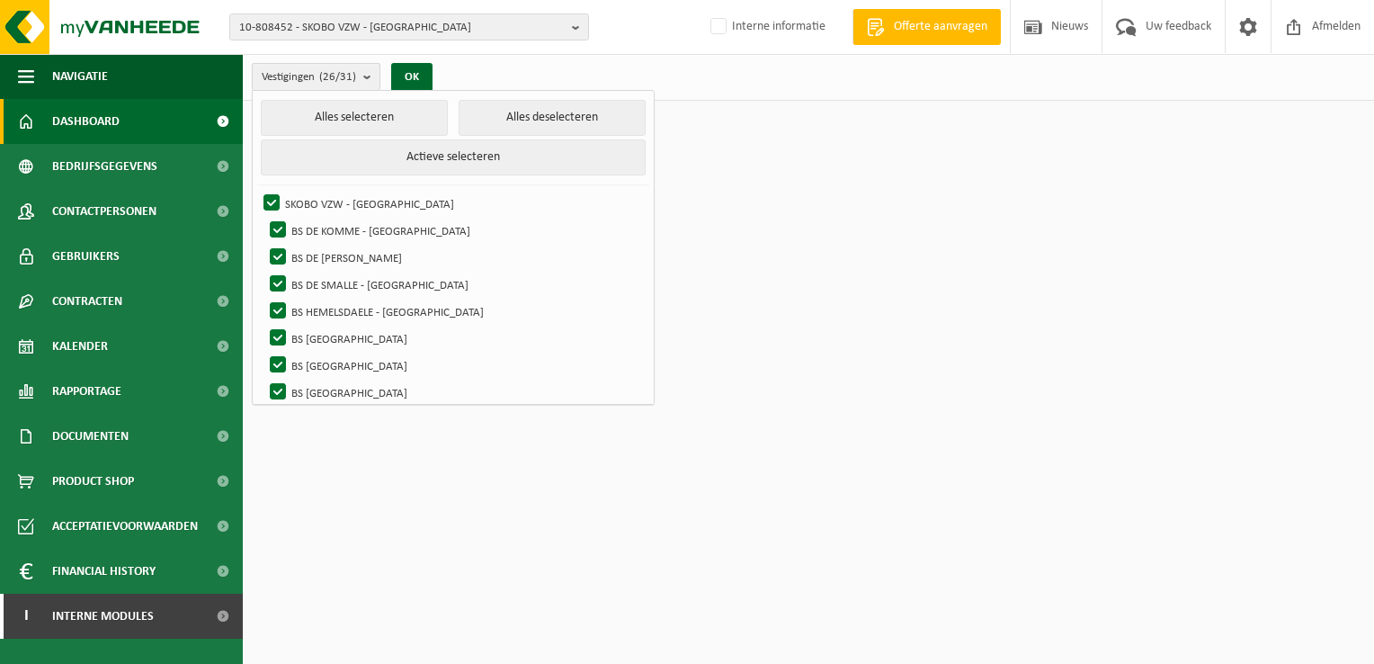
click at [370, 68] on b "submit" at bounding box center [371, 77] width 16 height 26
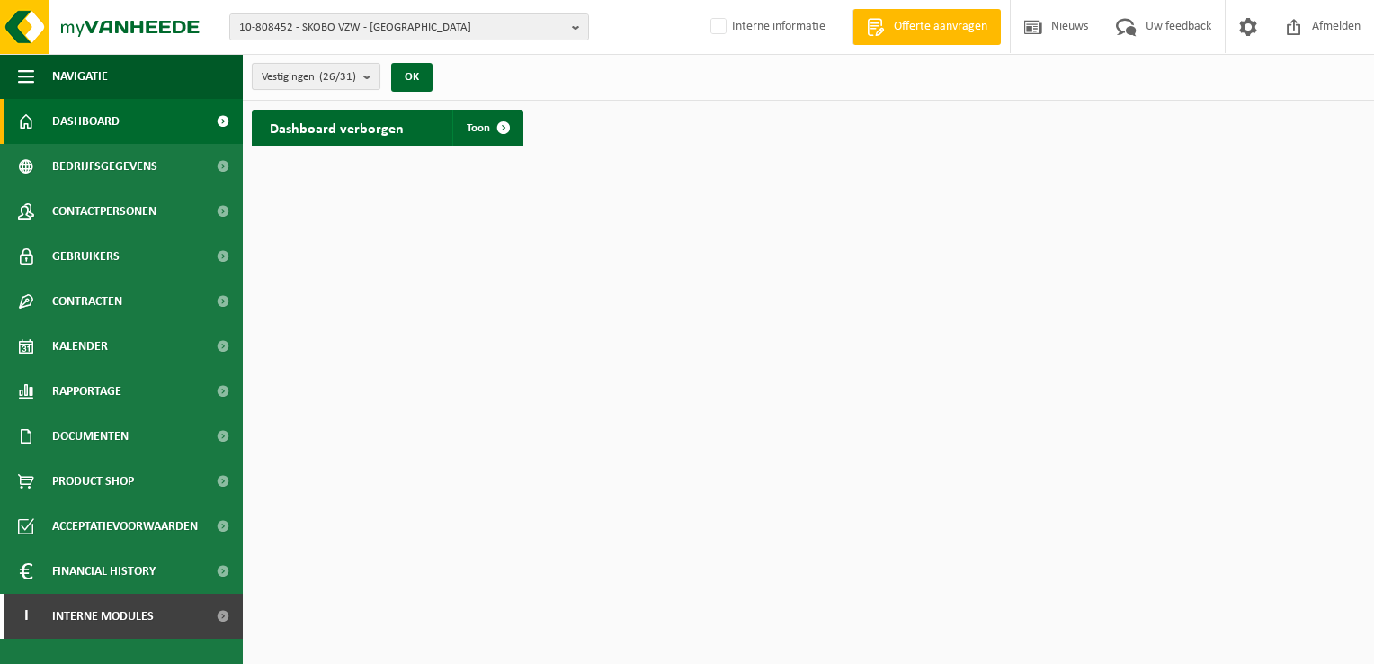
click at [370, 81] on b "submit" at bounding box center [371, 76] width 16 height 25
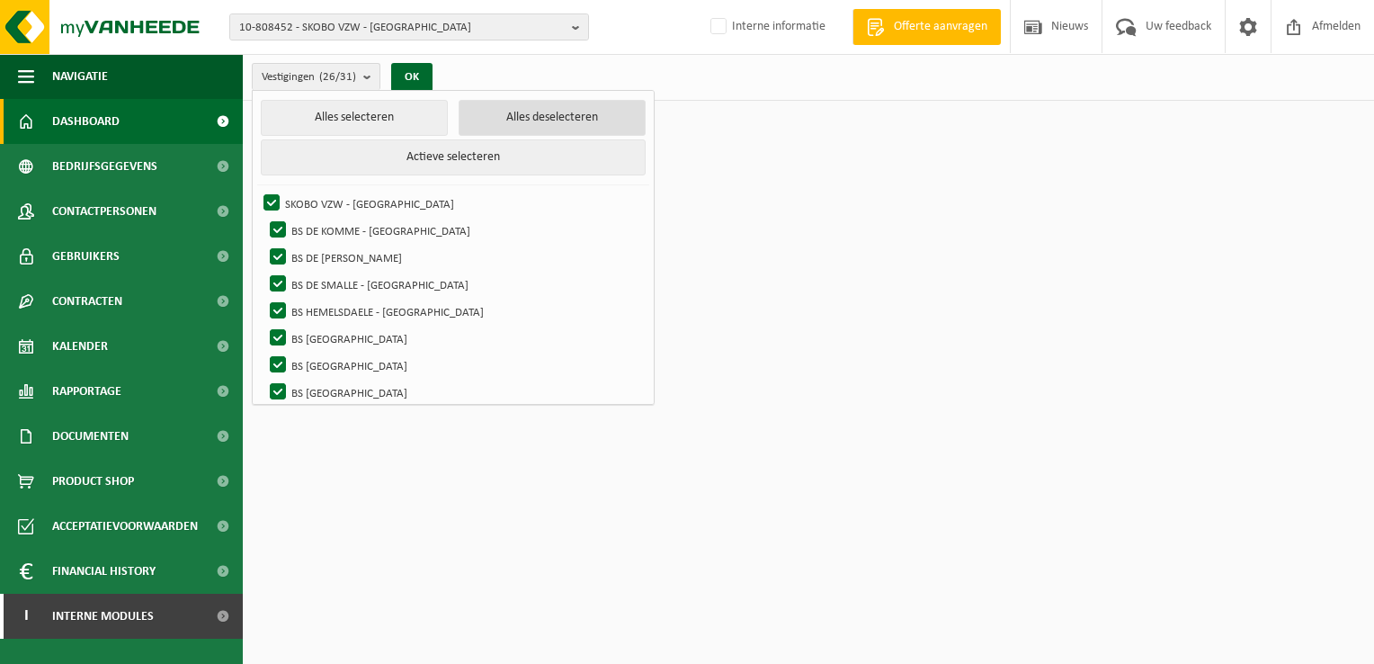
click at [522, 120] on button "Alles deselecteren" at bounding box center [552, 118] width 187 height 36
checkbox input "false"
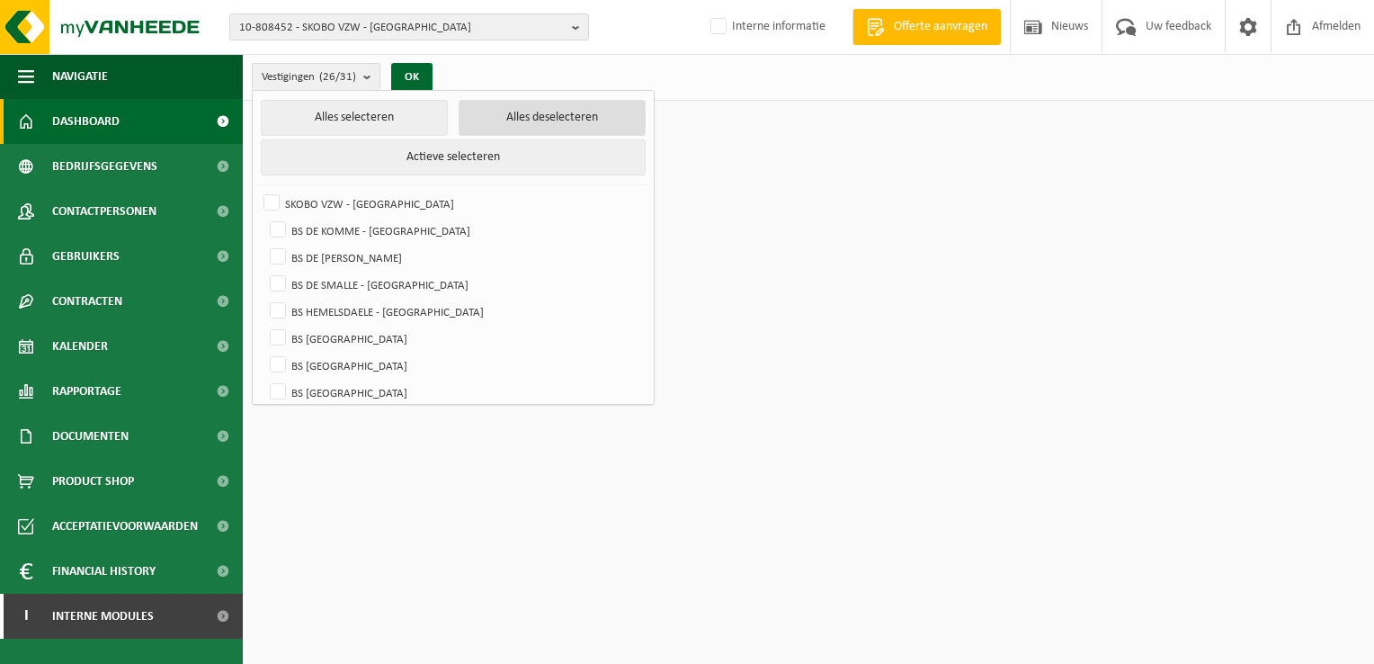
checkbox input "false"
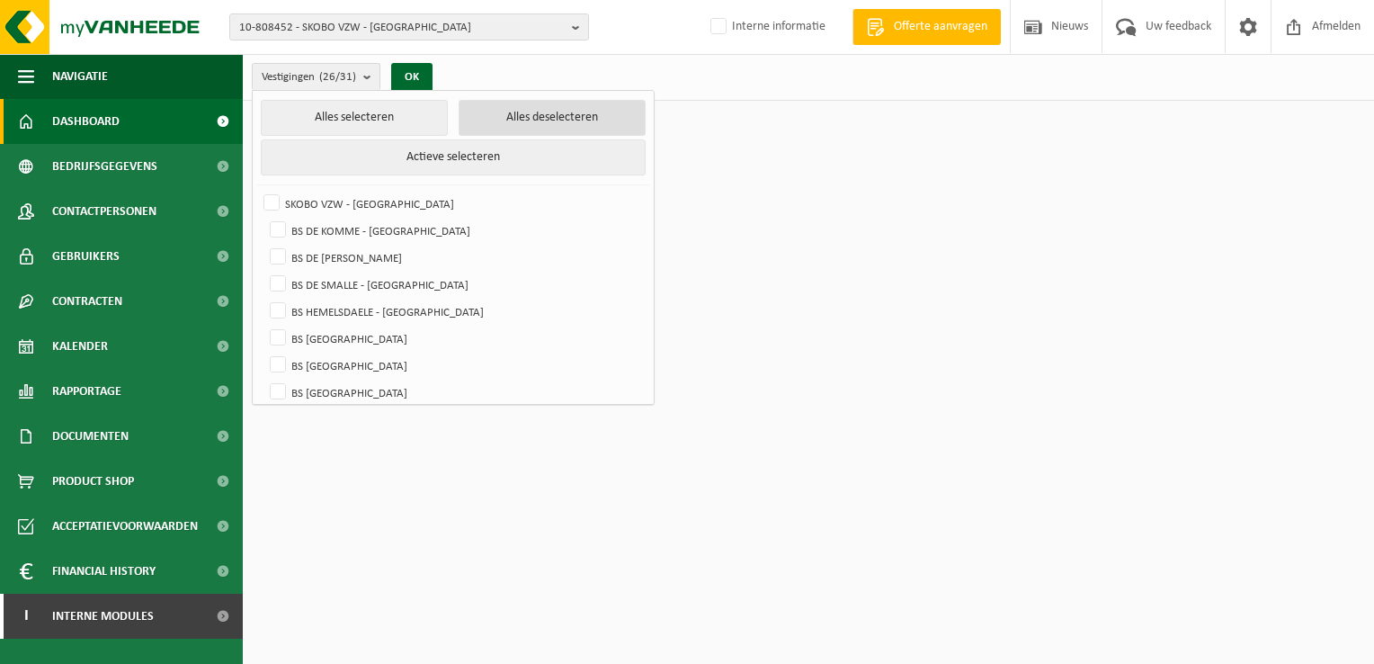
checkbox input "false"
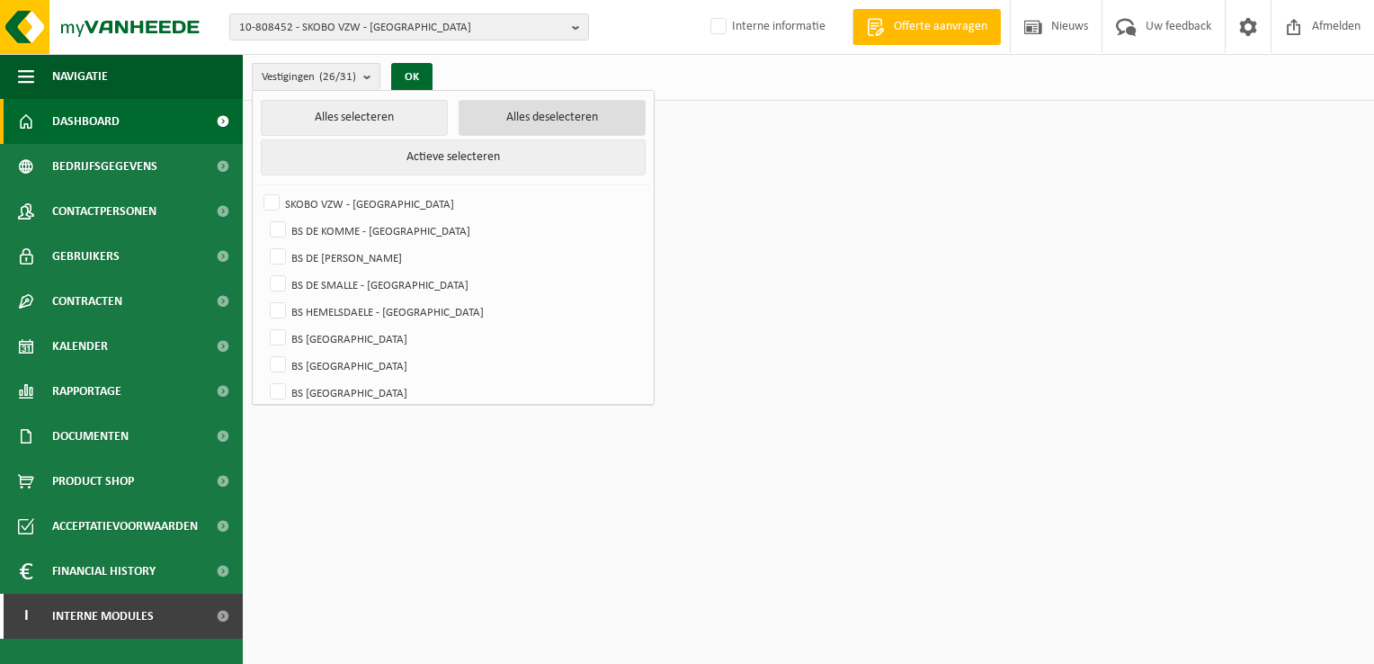
checkbox input "false"
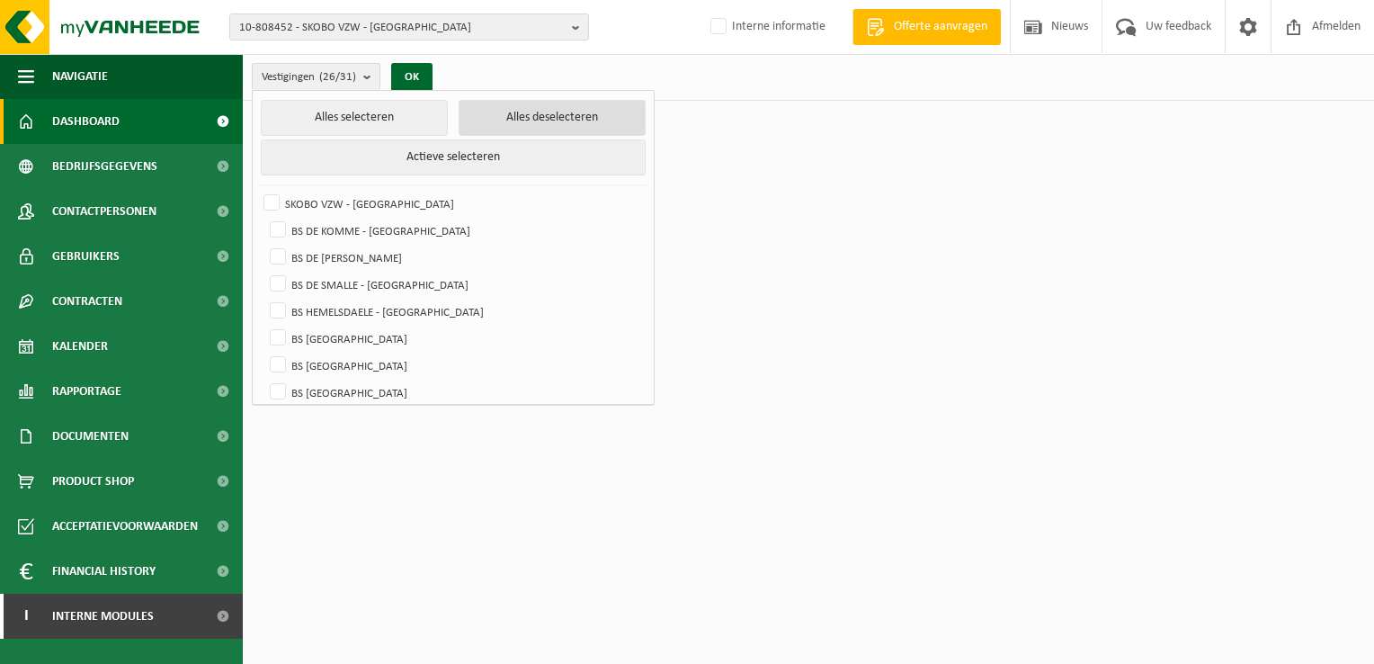
checkbox input "false"
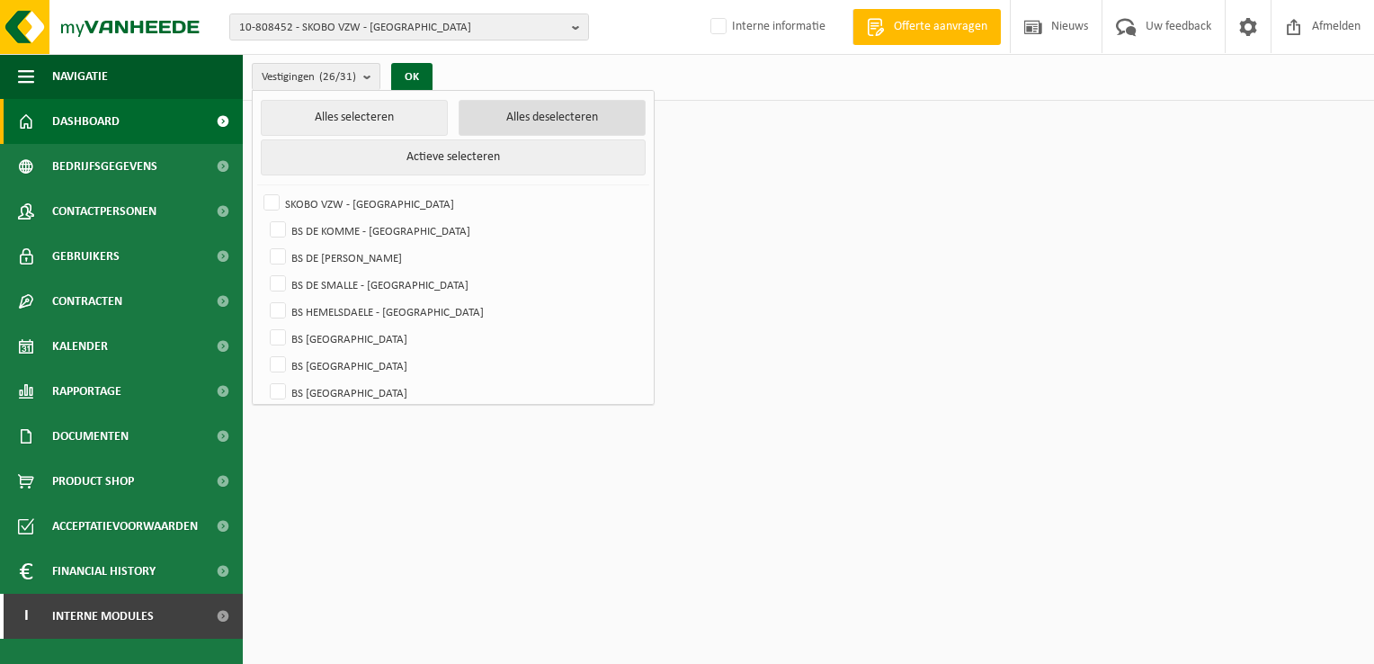
checkbox input "false"
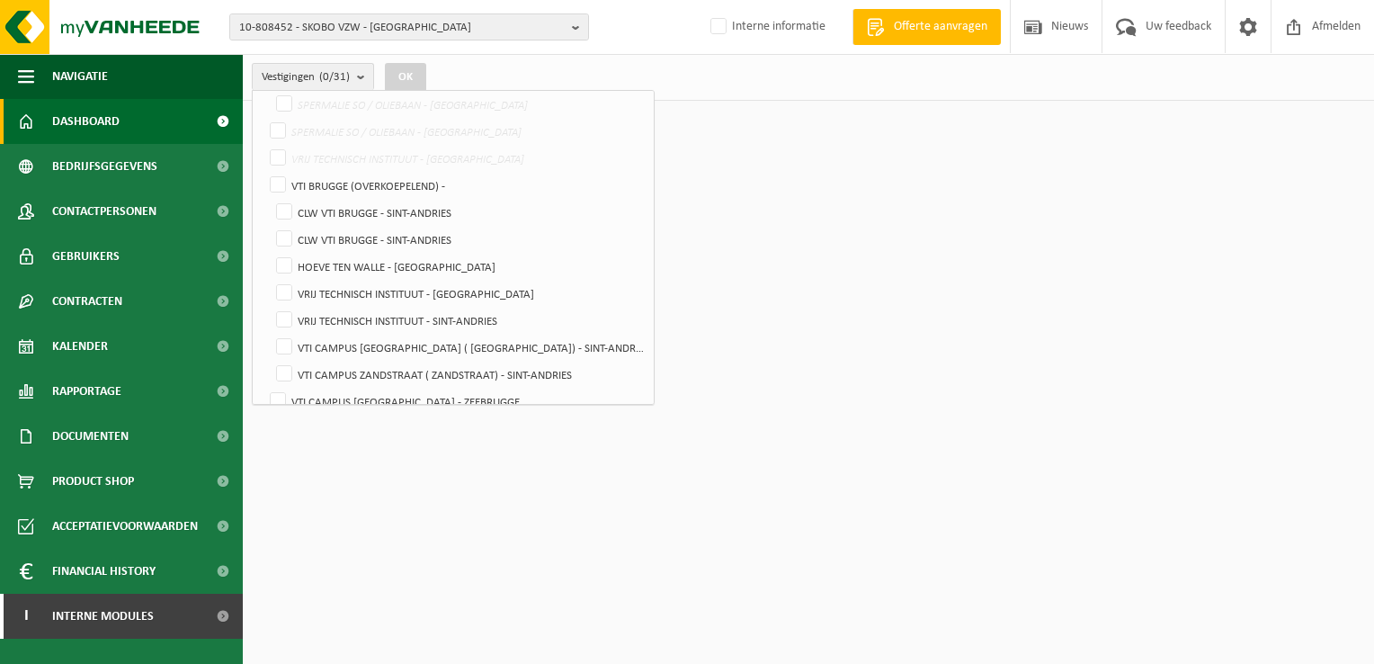
scroll to position [629, 0]
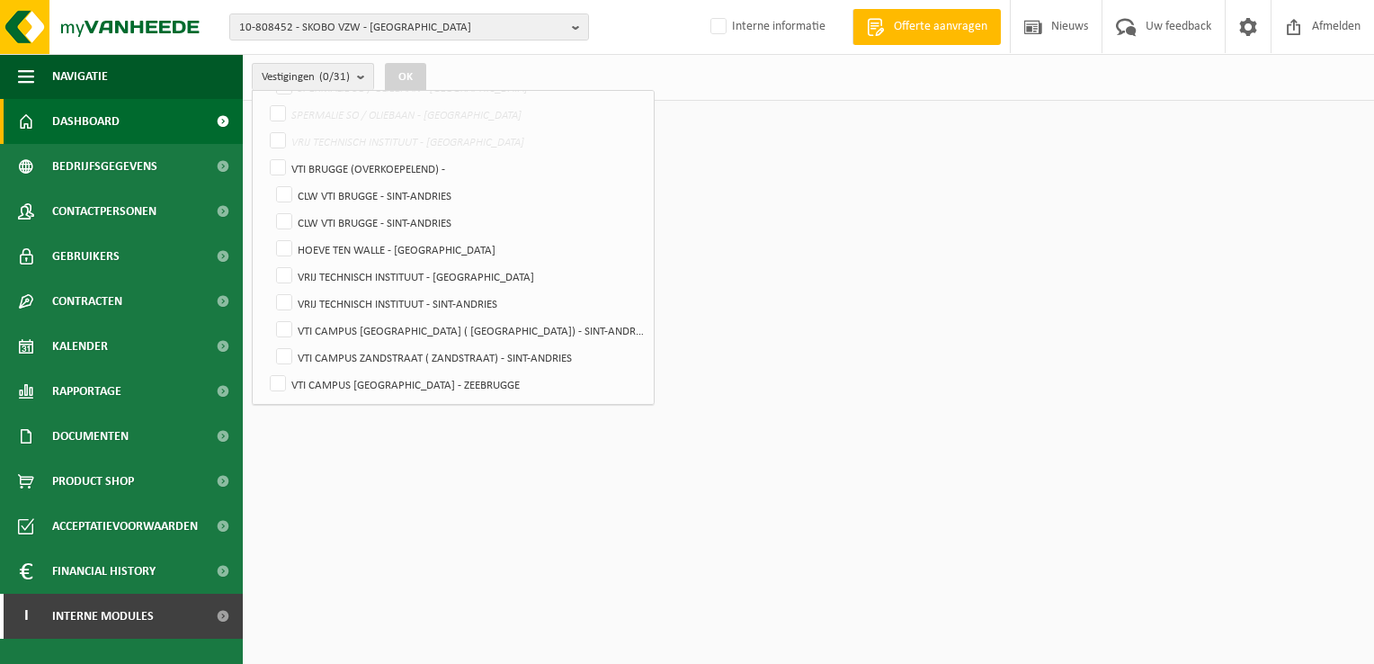
click at [737, 352] on html "10-808452 - SKOBO VZW - BRUGGE 10-868074 - GROEP DOKO ( SCHOLENGROEP) 10-966099…" at bounding box center [687, 332] width 1374 height 664
click at [123, 111] on link "Dashboard" at bounding box center [121, 121] width 243 height 45
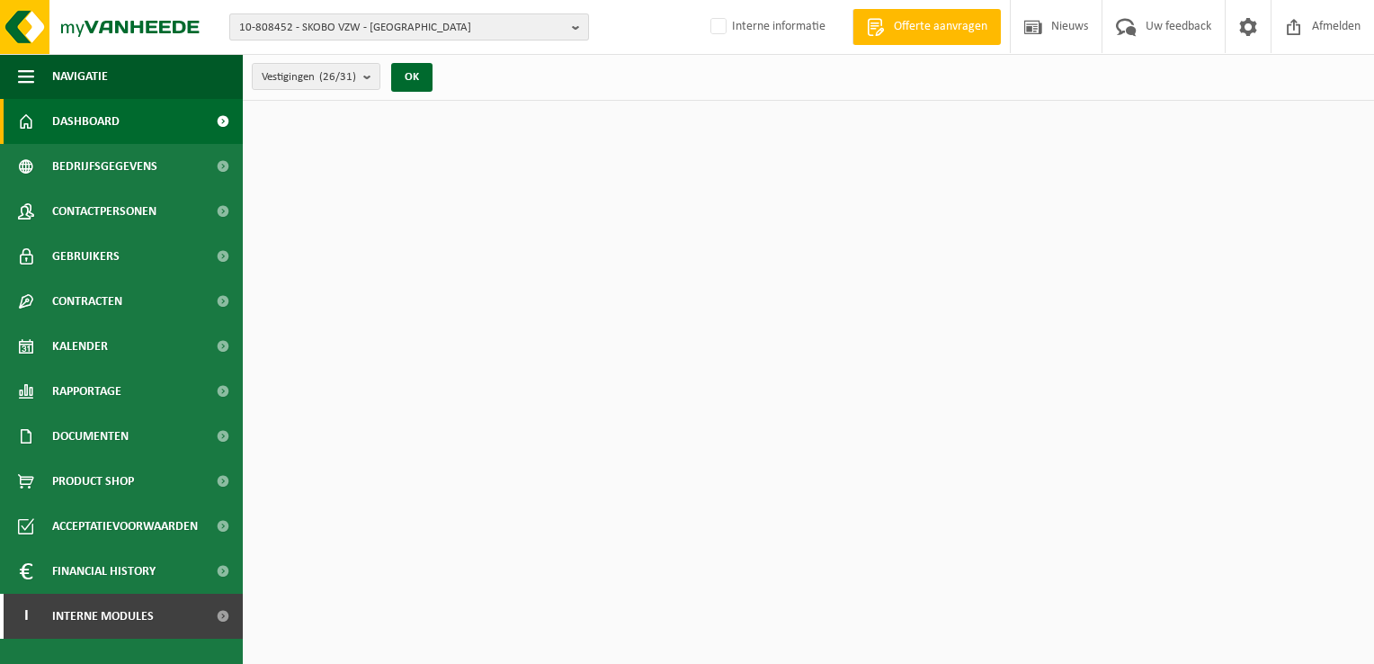
click at [572, 25] on b "button" at bounding box center [580, 26] width 16 height 25
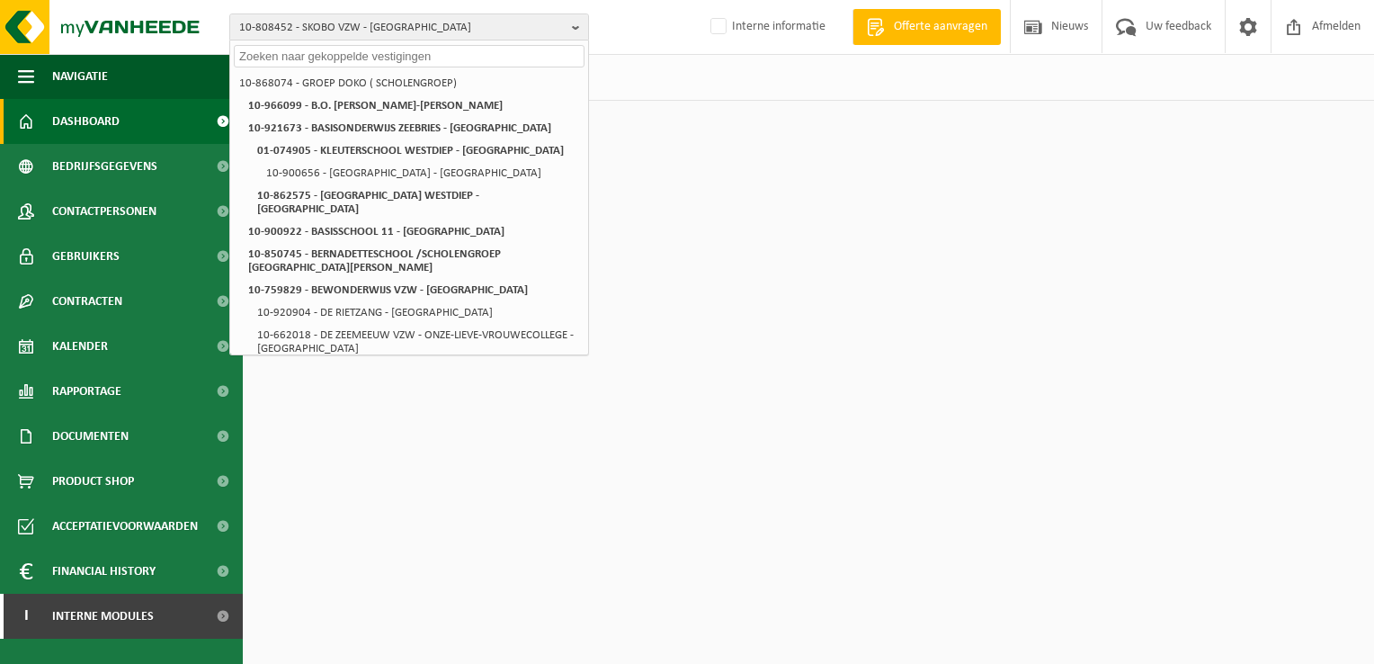
click at [534, 52] on input "text" at bounding box center [409, 56] width 351 height 22
paste input "10-875384"
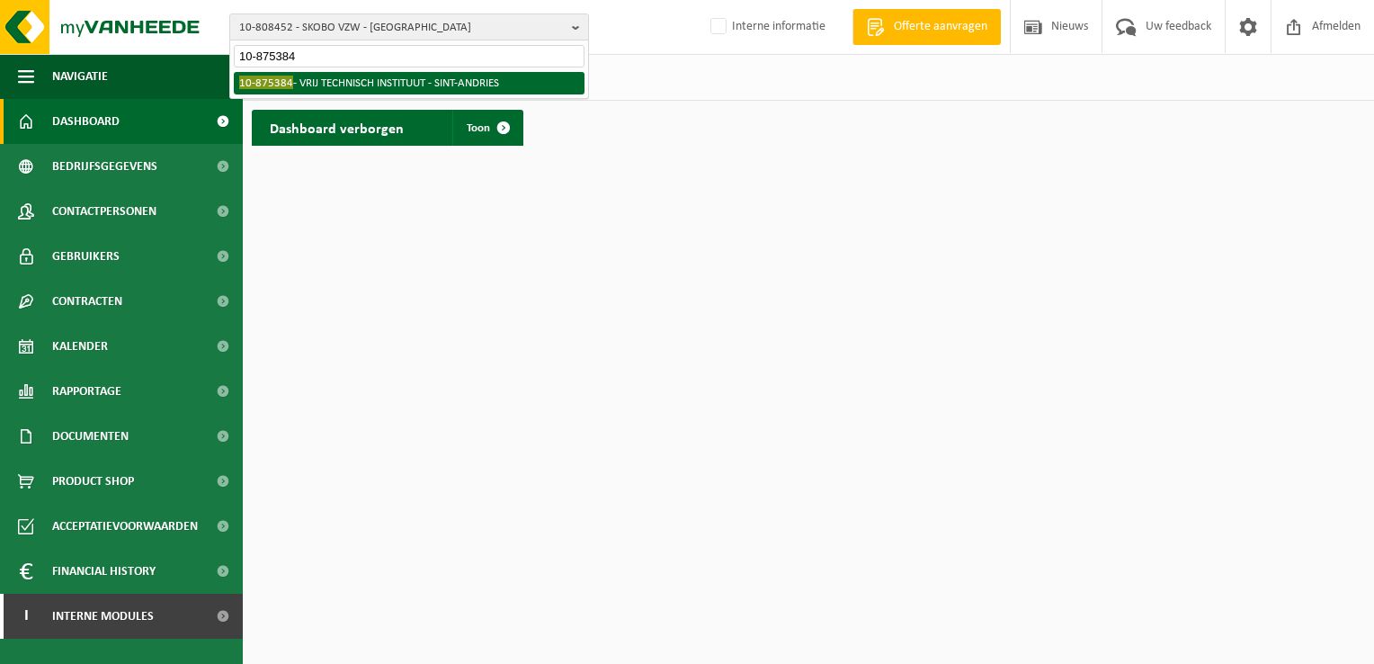
type input "10-875384"
click at [496, 85] on li "10-875384 - VRIJ TECHNISCH INSTITUUT - SINT-ANDRIES" at bounding box center [409, 83] width 351 height 22
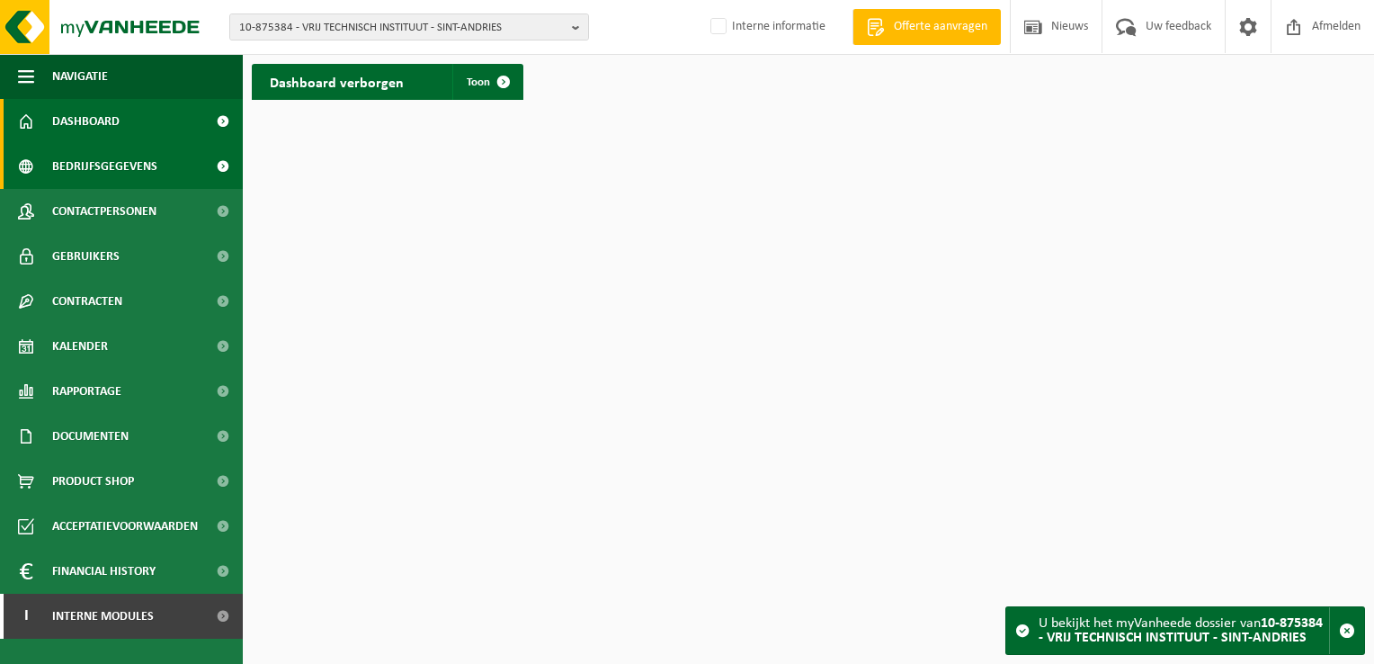
click at [117, 167] on span "Bedrijfsgegevens" at bounding box center [104, 166] width 105 height 45
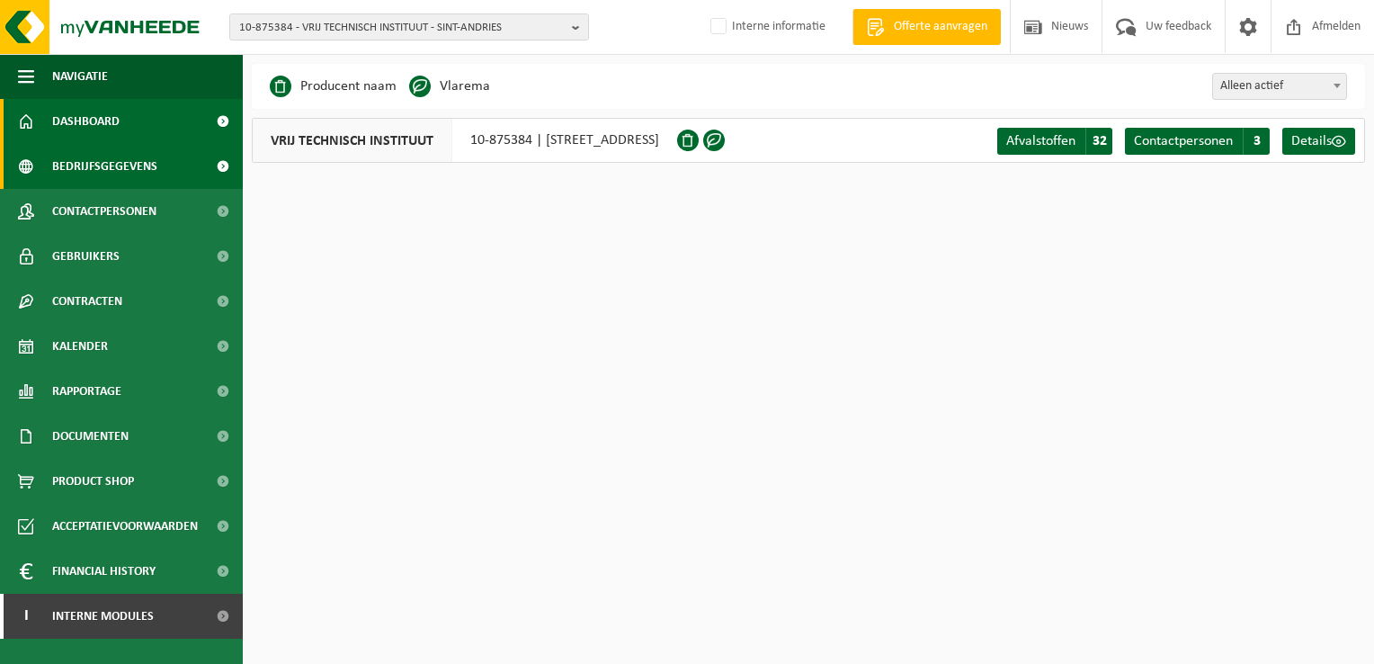
click at [96, 123] on span "Dashboard" at bounding box center [85, 121] width 67 height 45
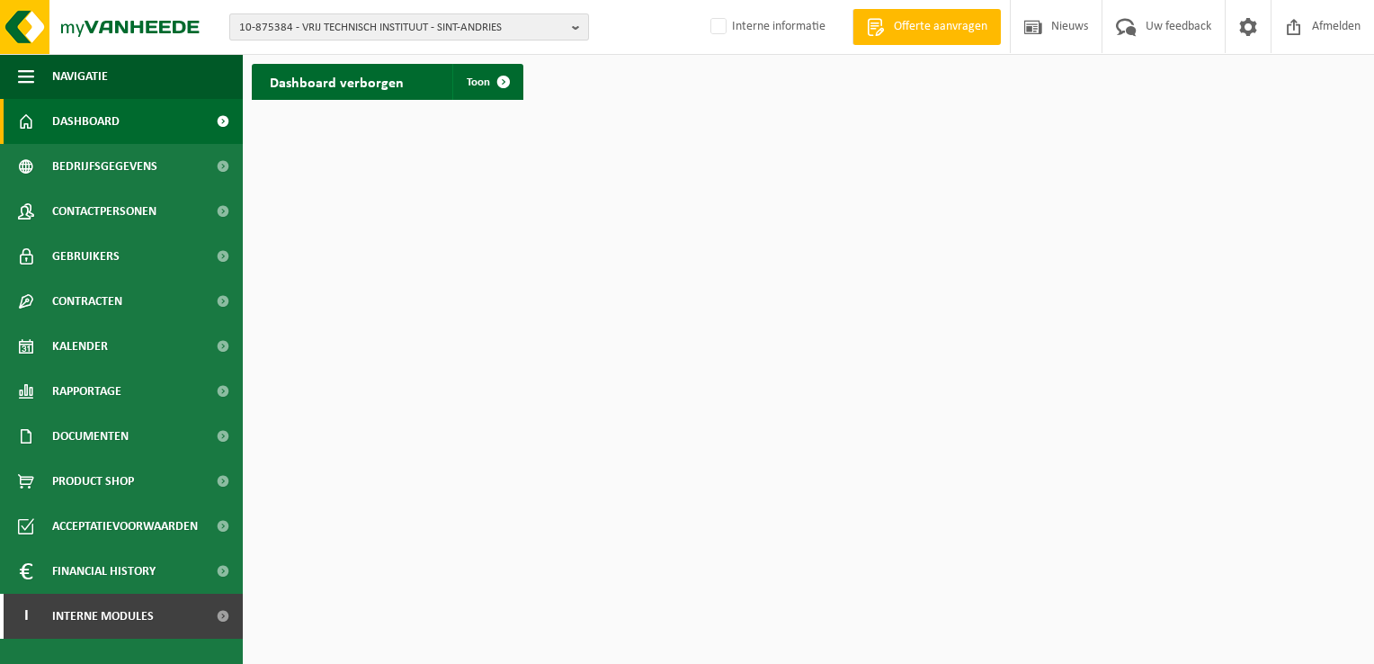
click at [572, 22] on button "10-875384 - VRIJ TECHNISCH INSTITUUT - SINT-ANDRIES" at bounding box center [409, 26] width 360 height 27
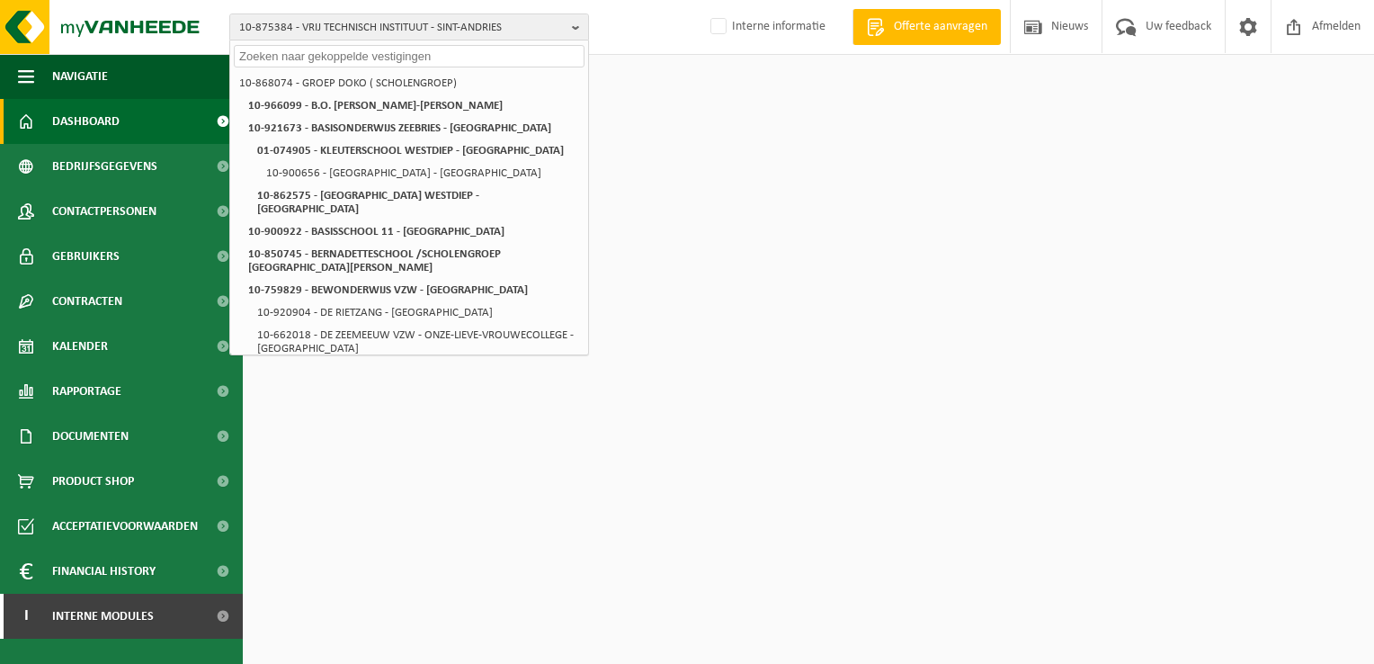
click at [510, 56] on input "text" at bounding box center [409, 56] width 351 height 22
paste input "10-808452"
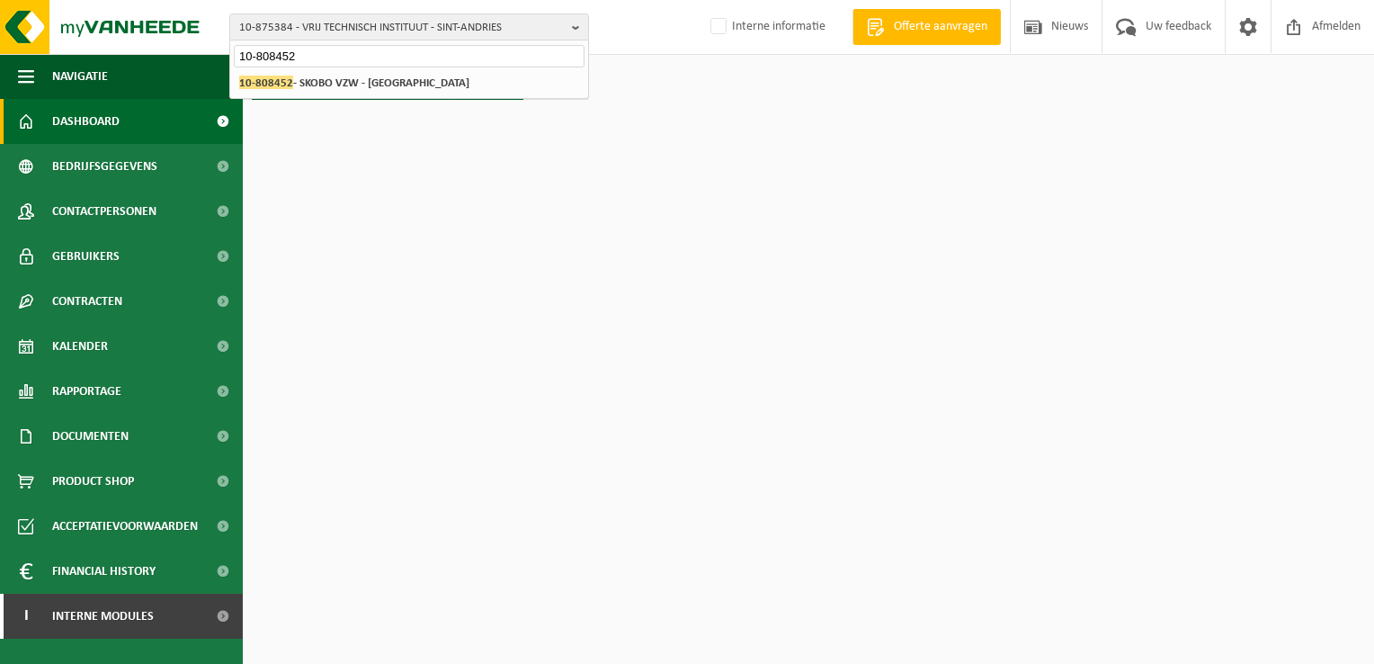
type input "10-808452"
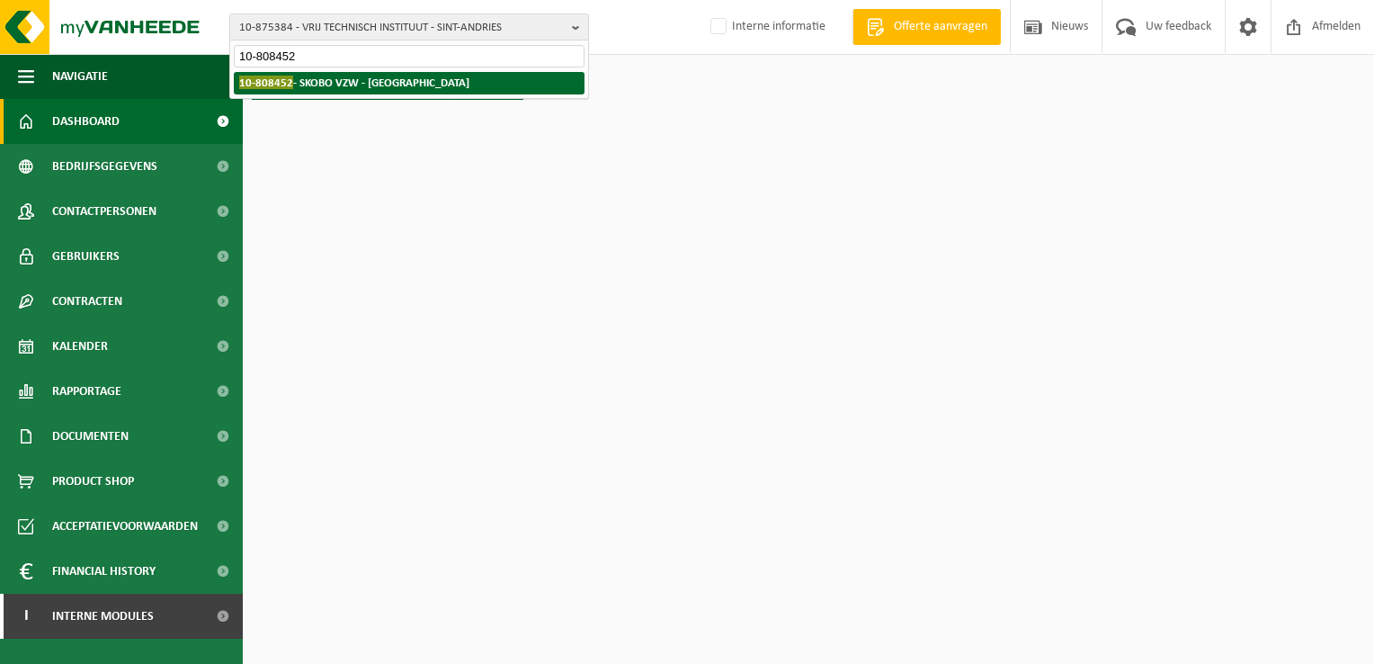
click at [342, 76] on strong "10-808452 - SKOBO VZW - BRUGGE" at bounding box center [354, 82] width 230 height 13
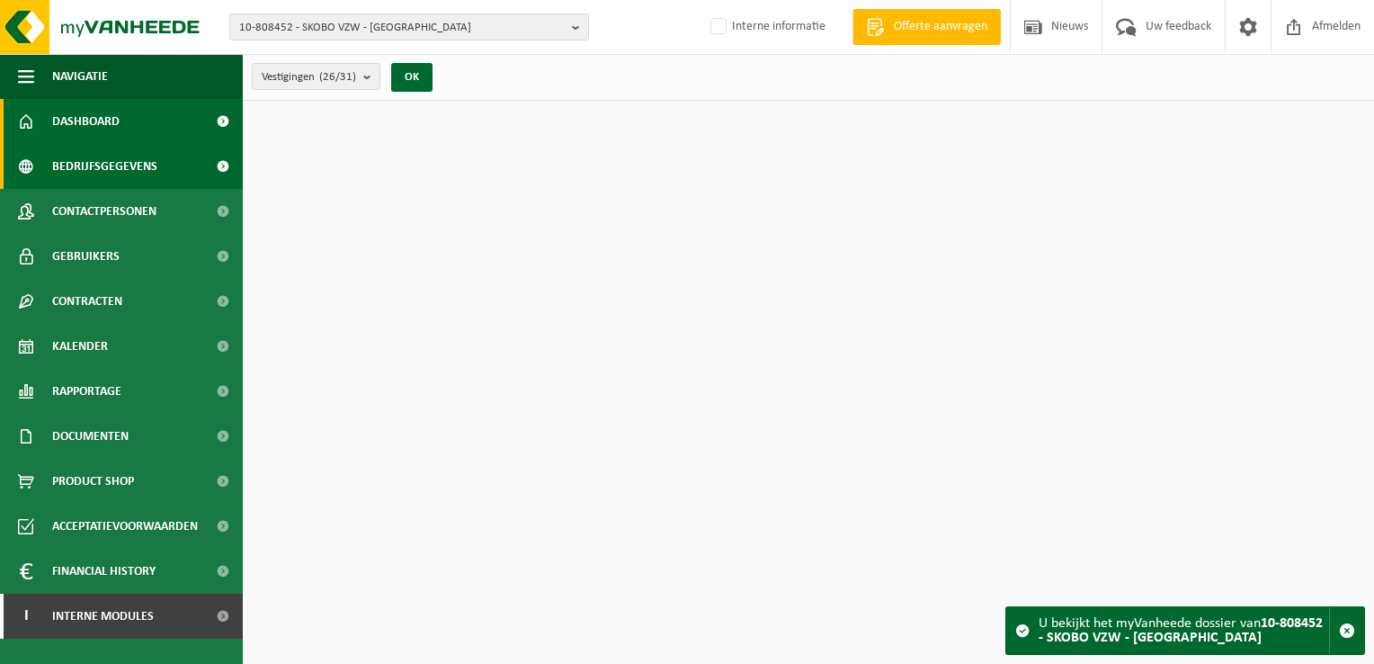
click at [144, 168] on span "Bedrijfsgegevens" at bounding box center [104, 166] width 105 height 45
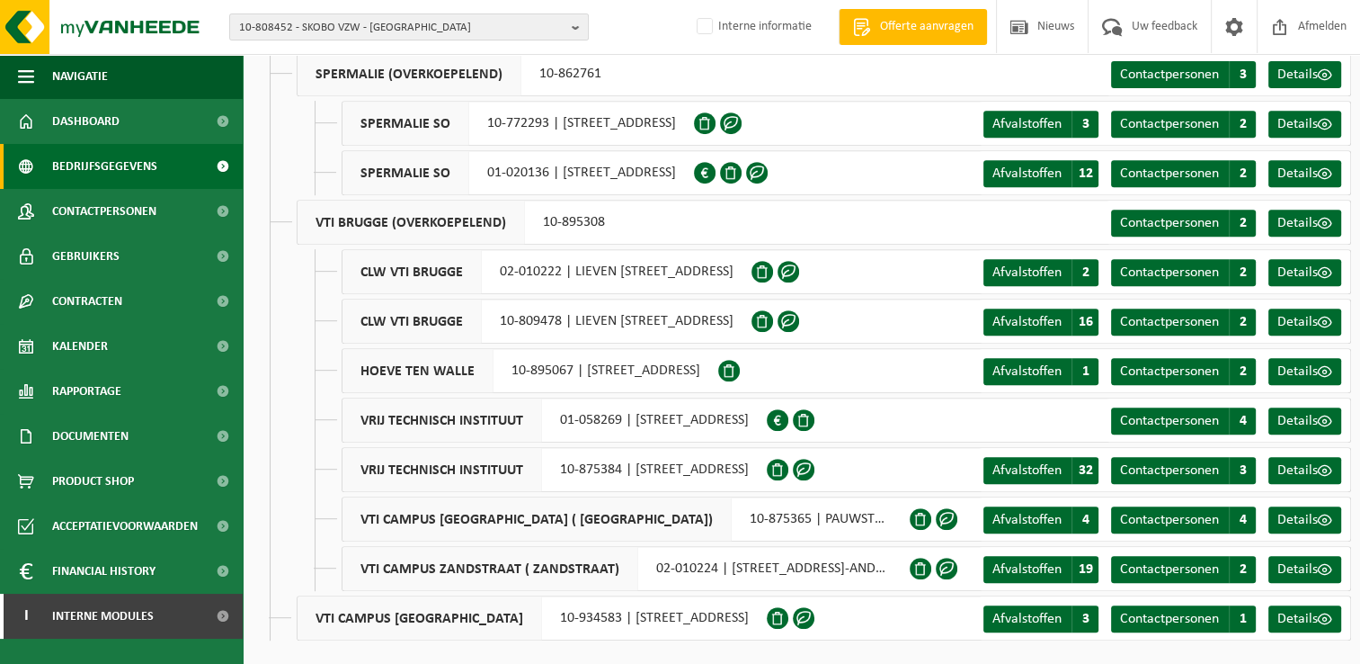
scroll to position [762, 0]
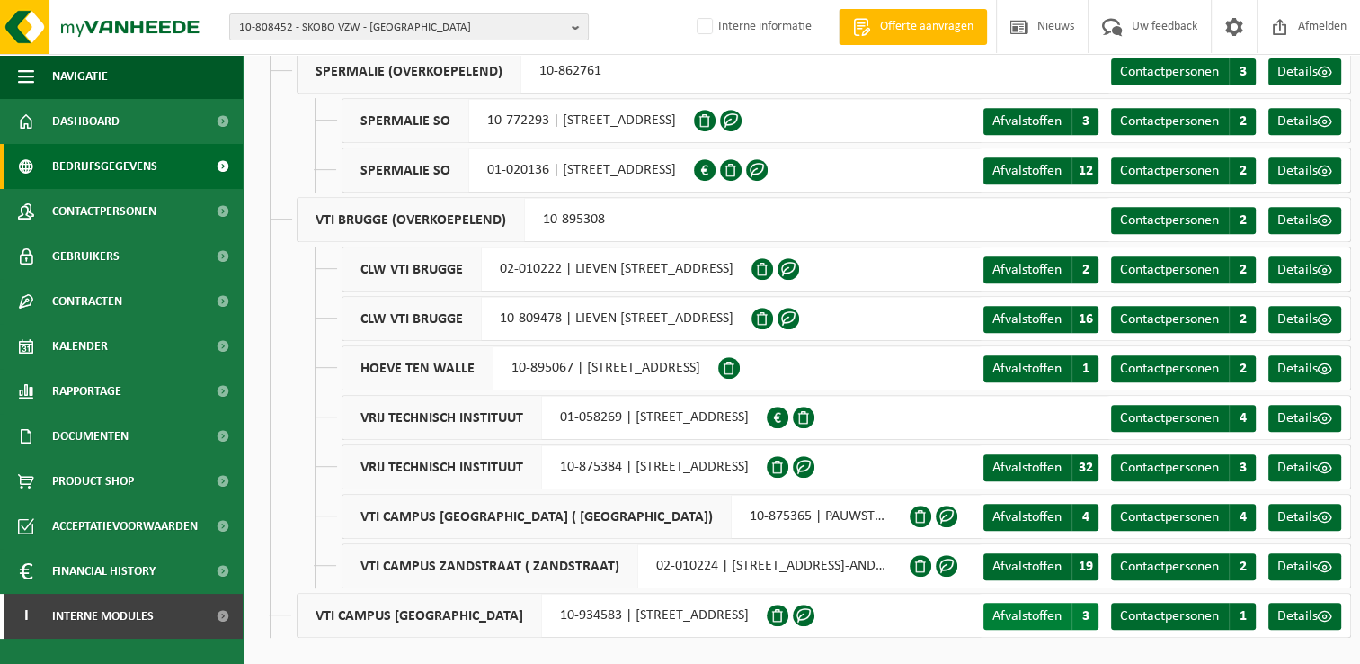
click at [1030, 611] on span "Afvalstoffen" at bounding box center [1027, 616] width 69 height 14
